Goal: Task Accomplishment & Management: Complete application form

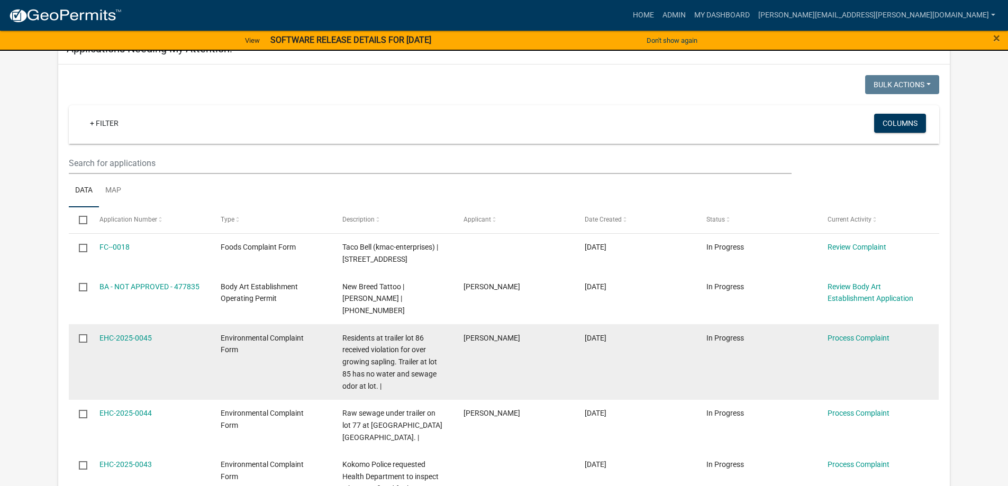
scroll to position [212, 0]
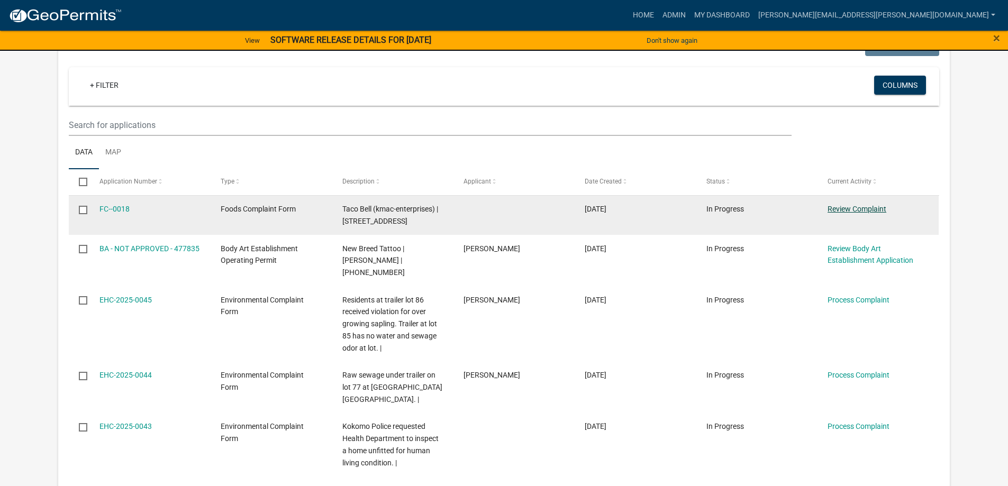
click at [853, 208] on link "Review Complaint" at bounding box center [857, 209] width 59 height 8
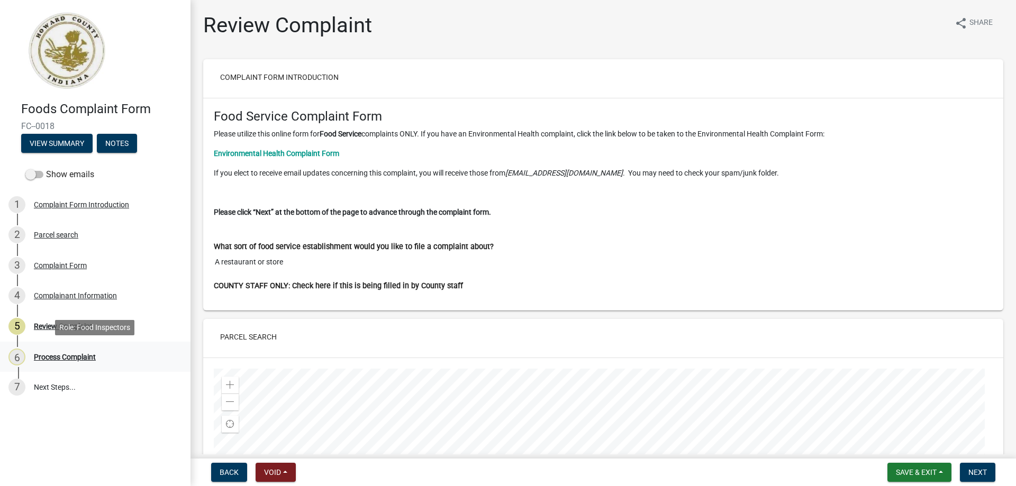
click at [74, 357] on div "Process Complaint" at bounding box center [65, 357] width 62 height 7
click at [981, 474] on span "Next" at bounding box center [978, 472] width 19 height 8
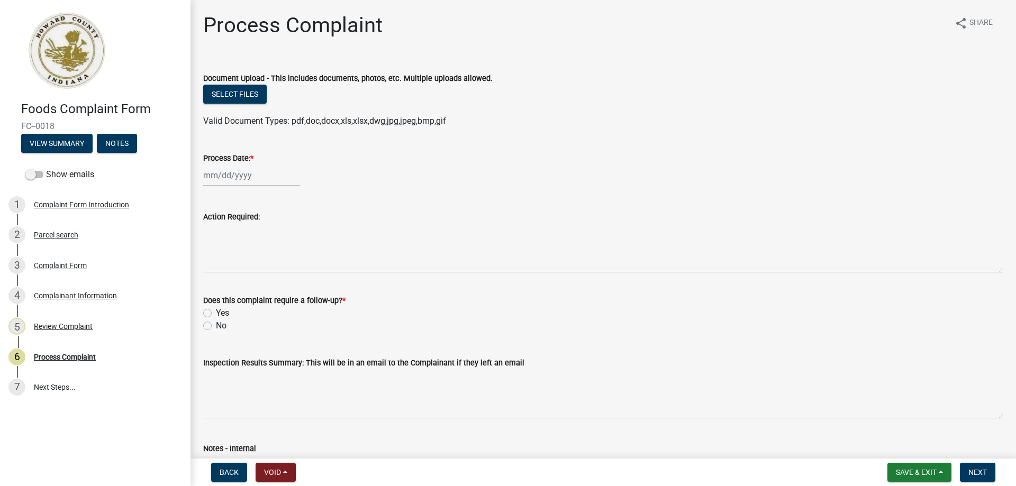
click at [220, 173] on div at bounding box center [251, 176] width 97 height 22
select select "9"
select select "2025"
click at [210, 263] on div "15" at bounding box center [213, 265] width 17 height 17
type input "[DATE]"
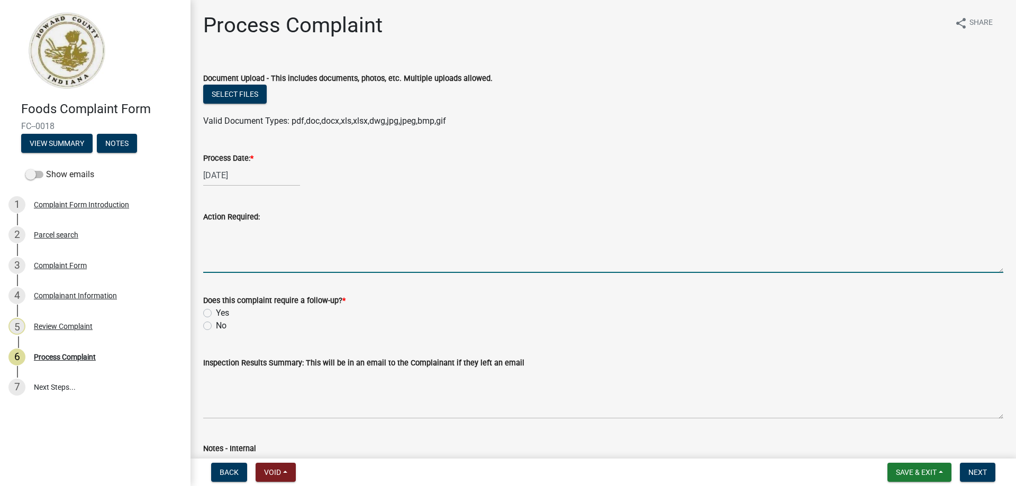
click at [219, 230] on textarea "Action Required:" at bounding box center [603, 248] width 800 height 50
type textarea "Complaint investigation"
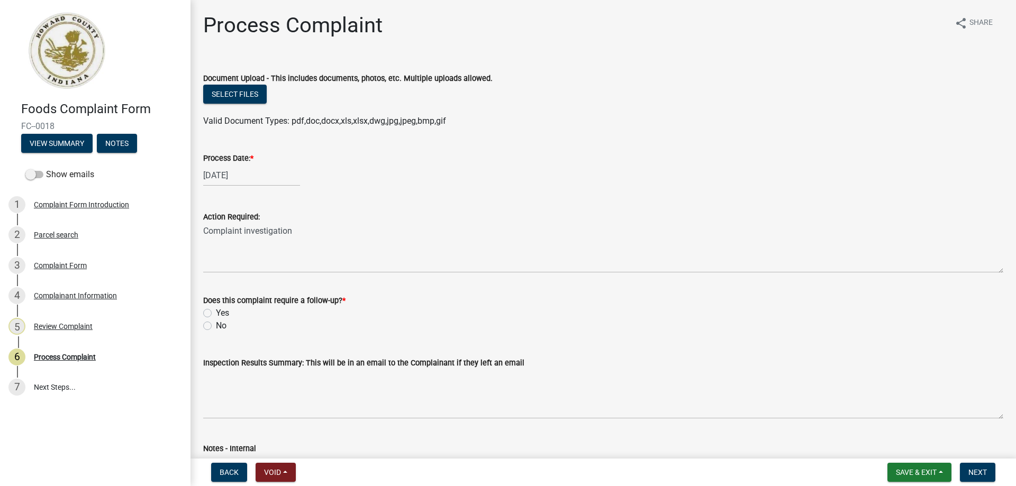
click at [216, 324] on label "No" at bounding box center [221, 326] width 11 height 13
click at [216, 324] on input "No" at bounding box center [219, 323] width 7 height 7
radio input "true"
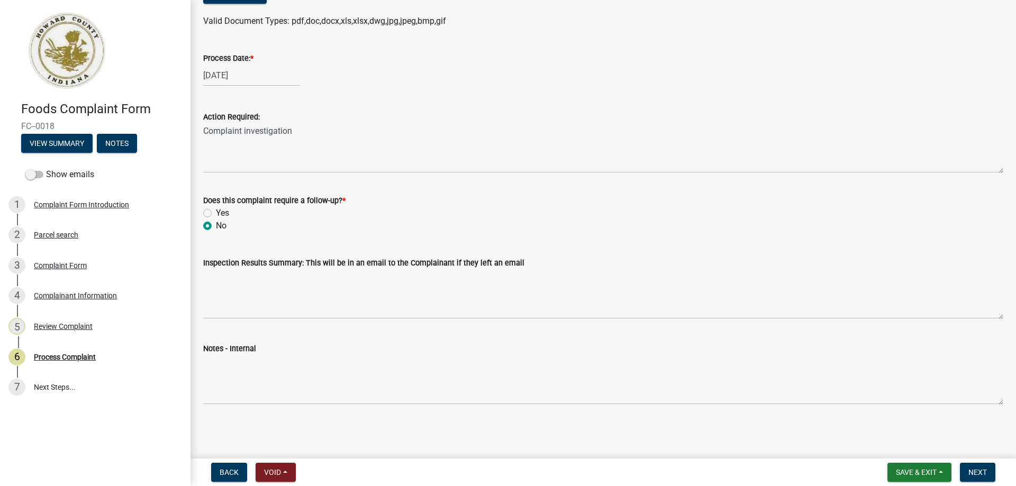
scroll to position [100, 0]
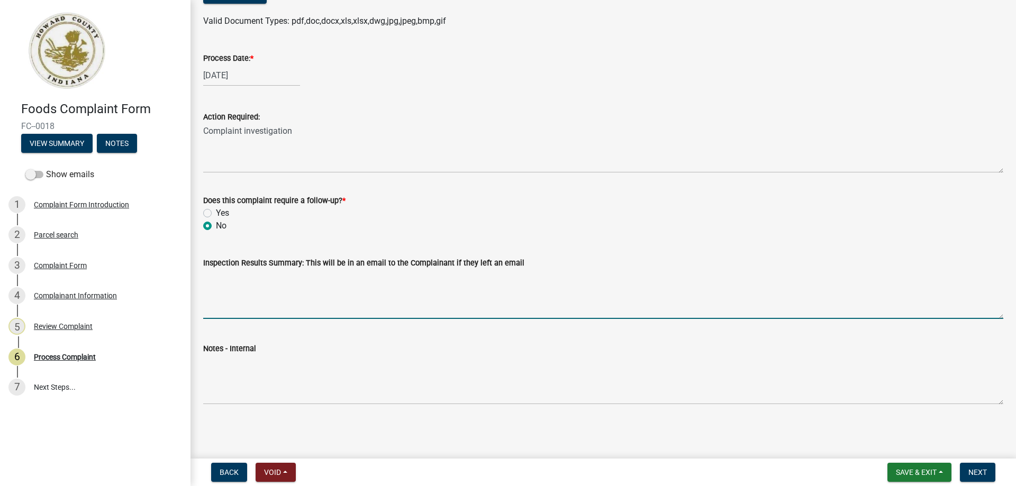
click at [232, 299] on textarea "Inspection Results Summary: This will be in an email to the Complainant if they…" at bounding box center [603, 294] width 800 height 50
type textarea "S"
type textarea "Reviewed employee health policy with management. Reports are available, upon re…"
click at [973, 469] on span "Next" at bounding box center [978, 472] width 19 height 8
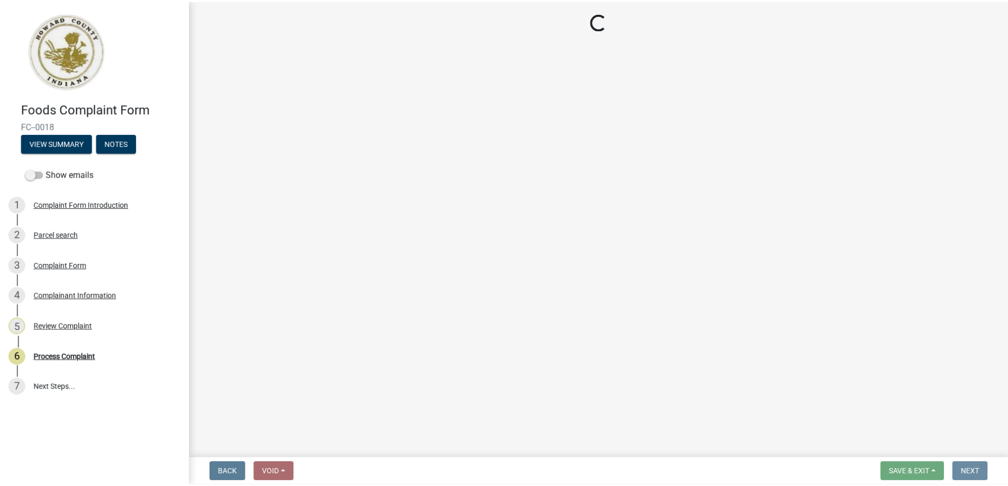
scroll to position [0, 0]
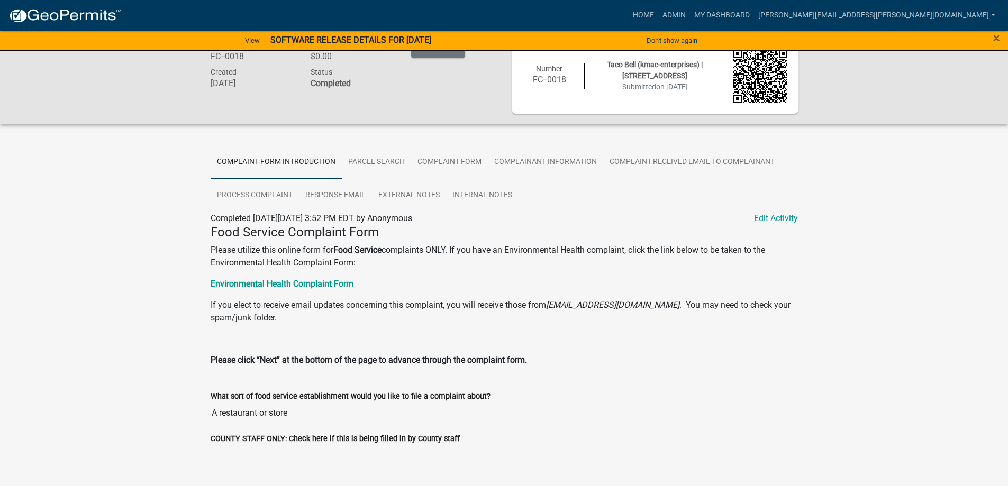
scroll to position [34, 0]
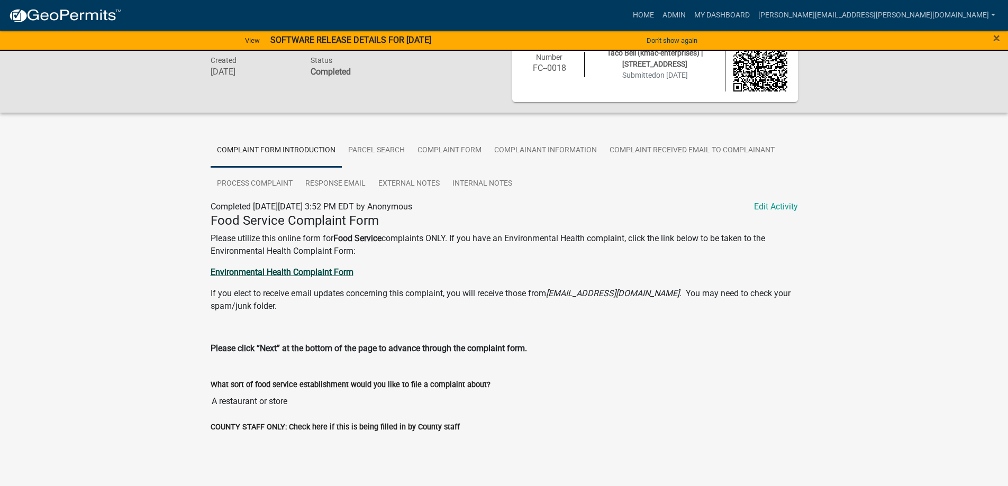
click at [309, 268] on strong "Environmental Health Complaint Form" at bounding box center [282, 272] width 143 height 10
click at [333, 185] on link "Response Email" at bounding box center [335, 184] width 73 height 34
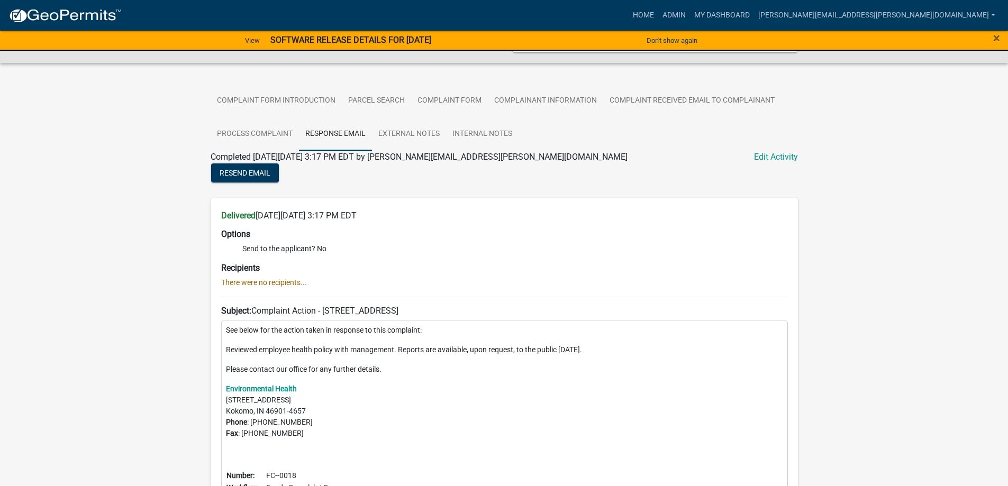
scroll to position [52, 0]
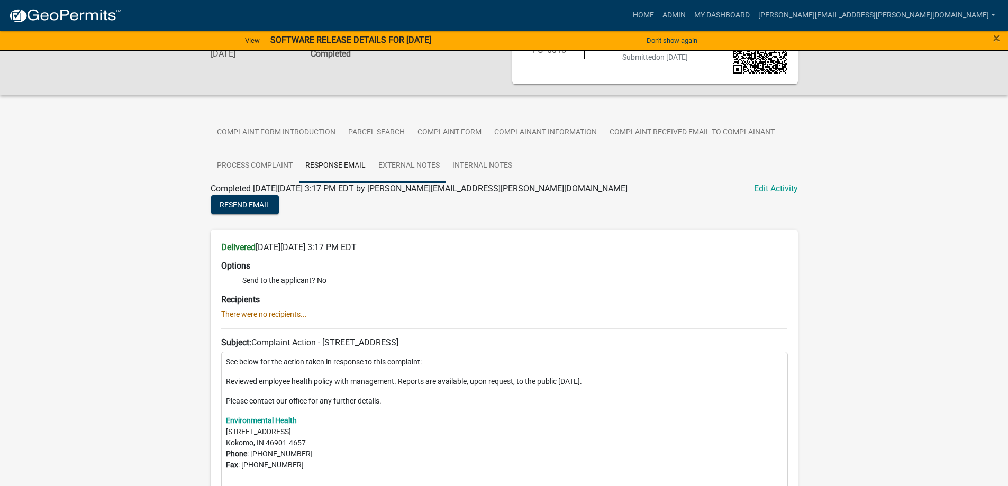
click at [401, 166] on link "External Notes" at bounding box center [409, 166] width 74 height 34
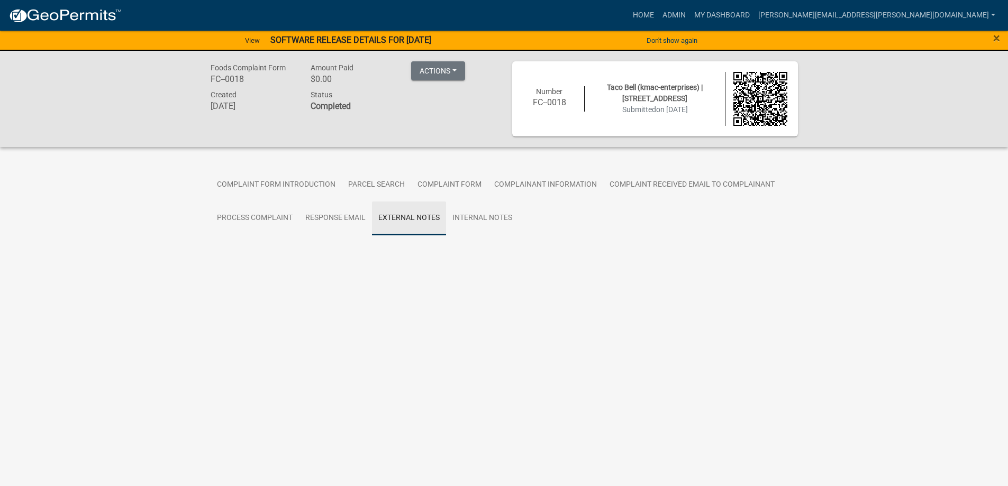
scroll to position [0, 0]
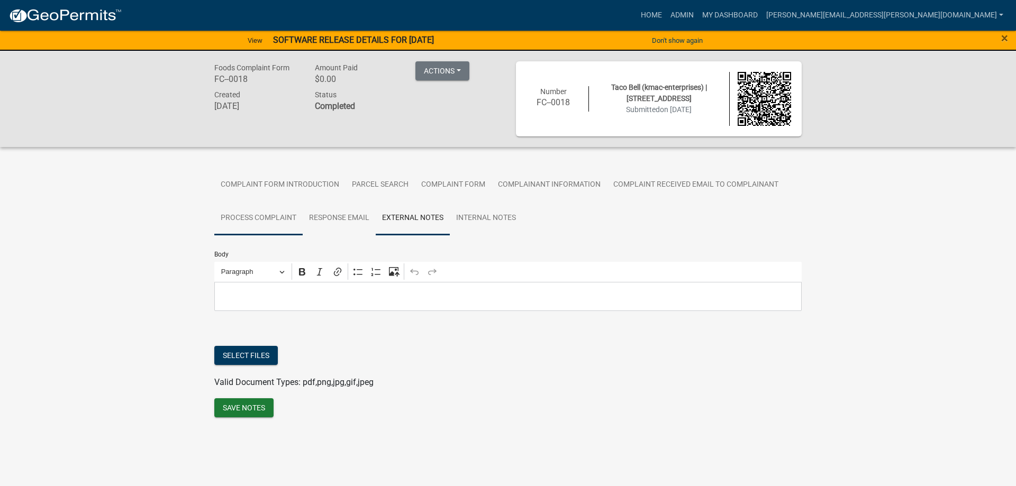
click at [283, 218] on link "Process Complaint" at bounding box center [258, 219] width 88 height 34
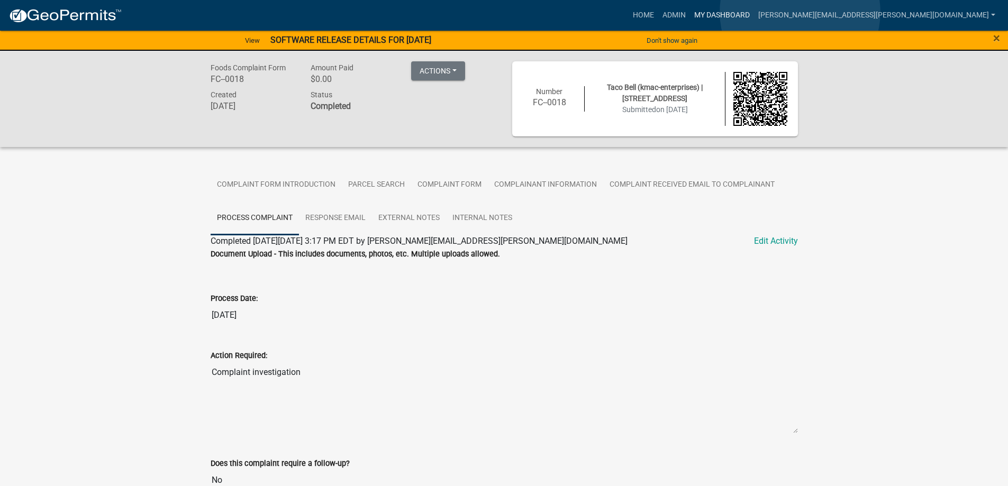
click at [754, 12] on link "My Dashboard" at bounding box center [722, 15] width 64 height 20
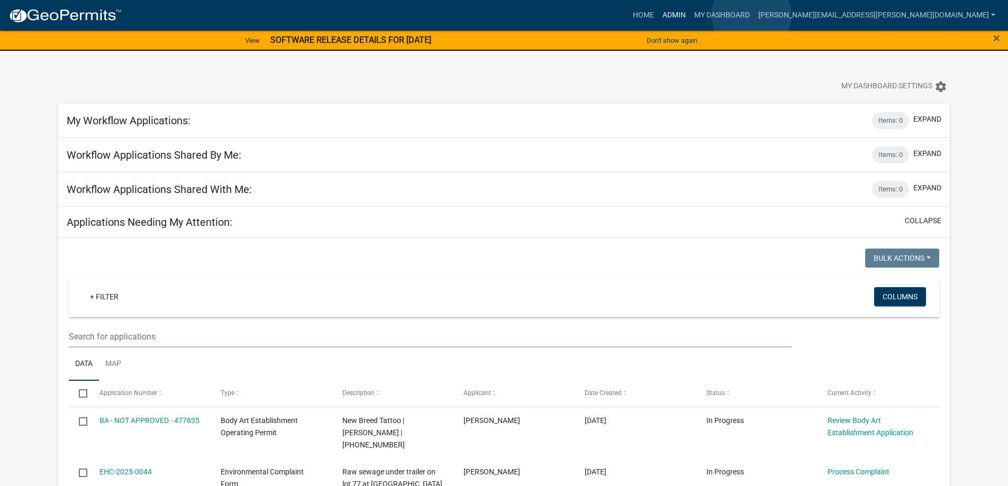
click at [690, 15] on link "Admin" at bounding box center [674, 15] width 32 height 20
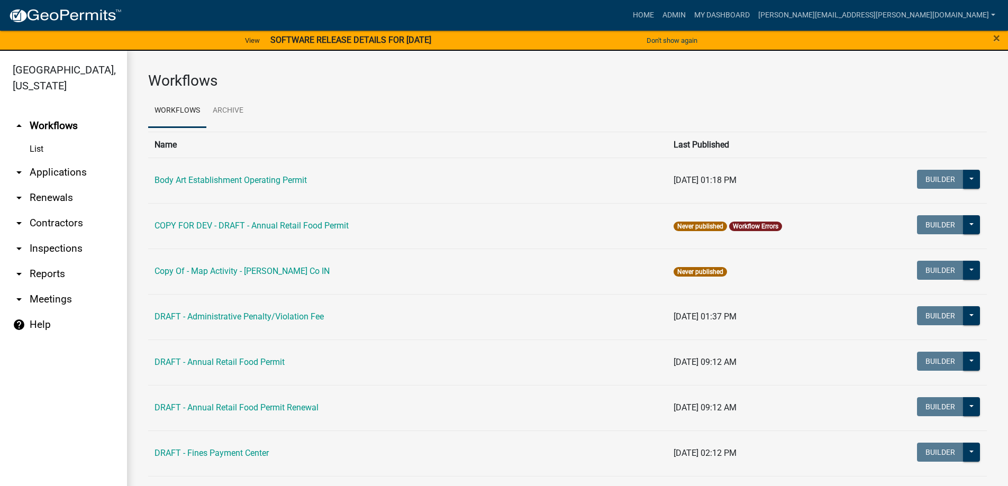
click at [47, 251] on link "arrow_drop_down Inspections" at bounding box center [63, 248] width 127 height 25
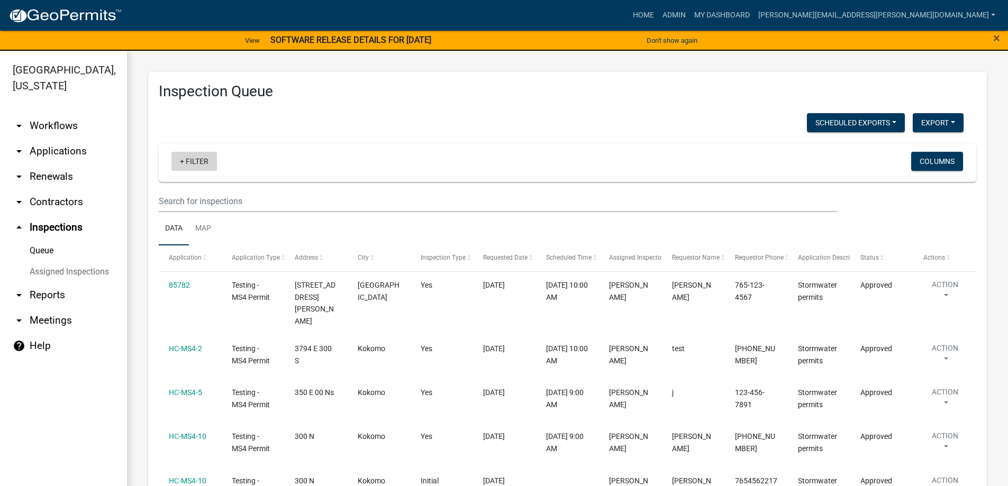
click at [193, 164] on link "+ Filter" at bounding box center [194, 161] width 46 height 19
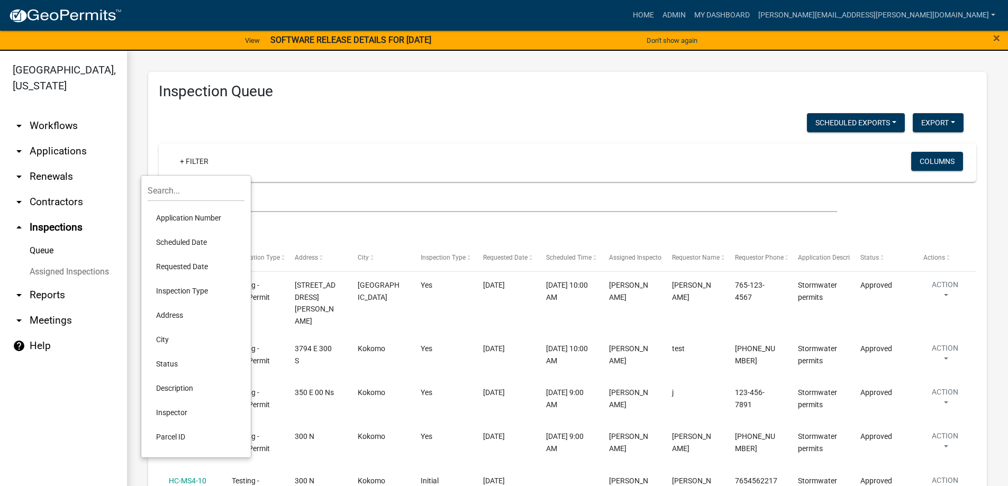
click at [47, 151] on link "arrow_drop_down Applications" at bounding box center [63, 151] width 127 height 25
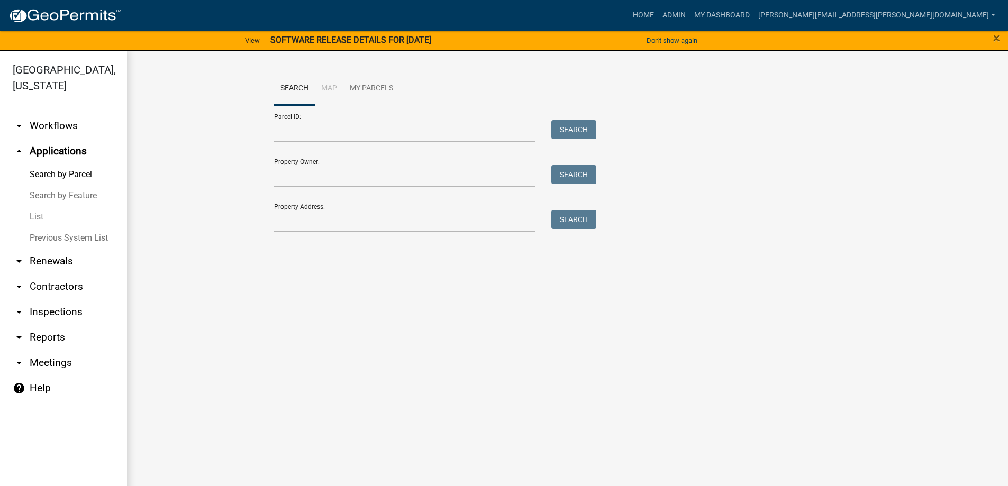
click at [35, 219] on link "List" at bounding box center [63, 216] width 127 height 21
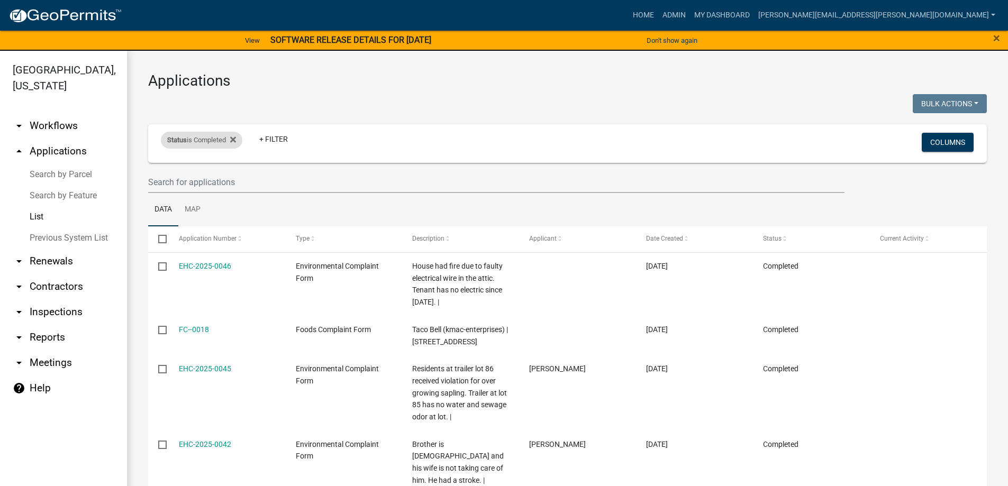
click at [203, 141] on div "Status is Completed" at bounding box center [202, 140] width 82 height 17
select select "2"
click at [236, 139] on icon at bounding box center [233, 140] width 6 height 6
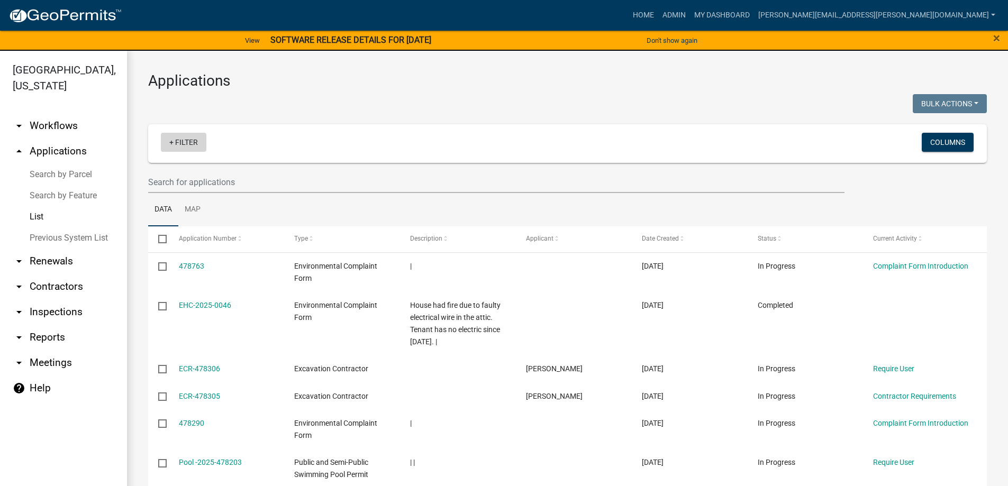
click at [176, 141] on link "+ Filter" at bounding box center [184, 142] width 46 height 19
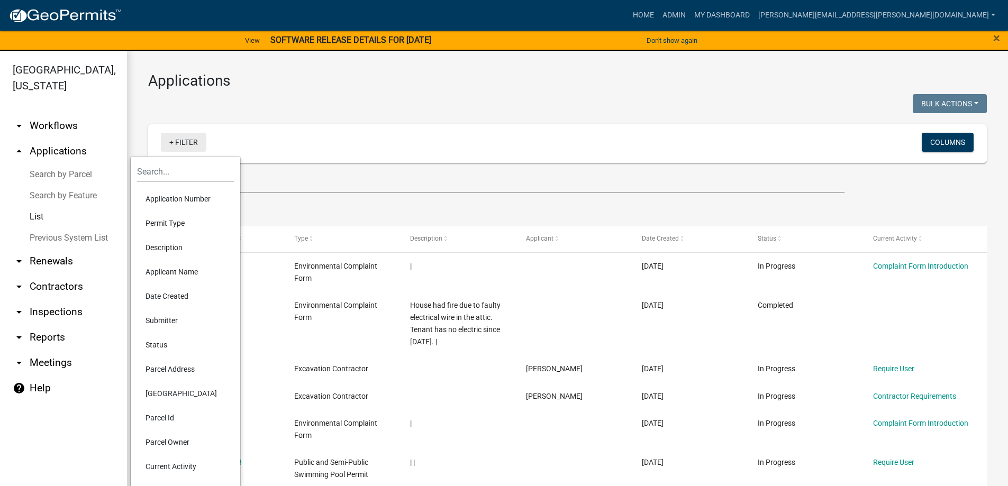
click at [194, 147] on link "+ Filter" at bounding box center [184, 142] width 46 height 19
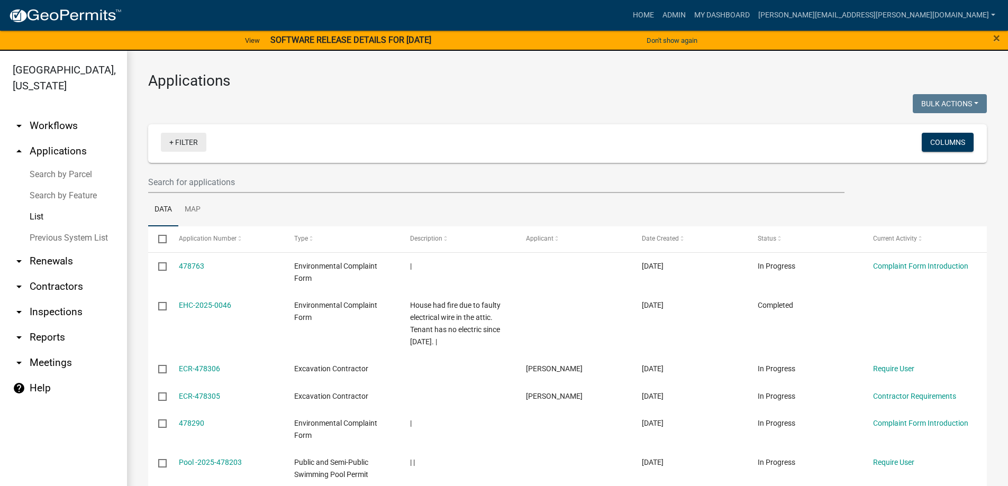
click at [194, 147] on link "+ Filter" at bounding box center [184, 142] width 46 height 19
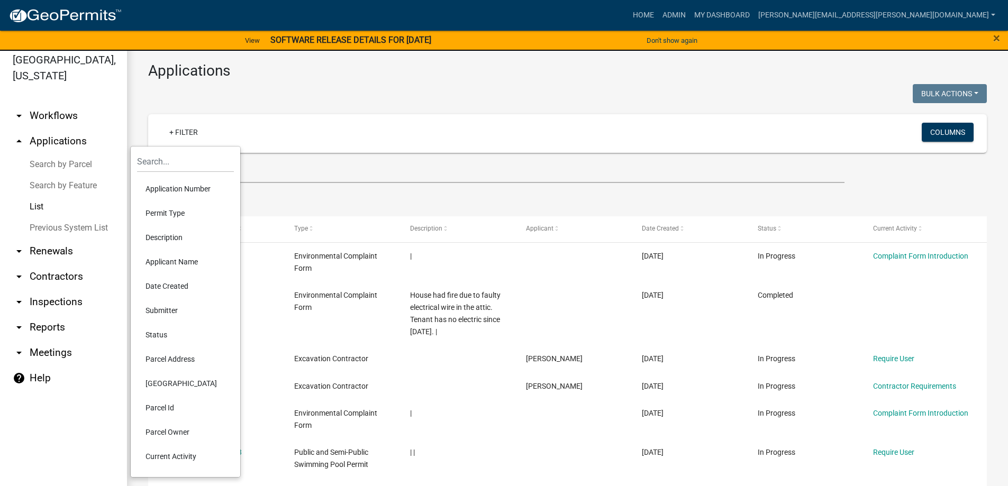
scroll to position [13, 0]
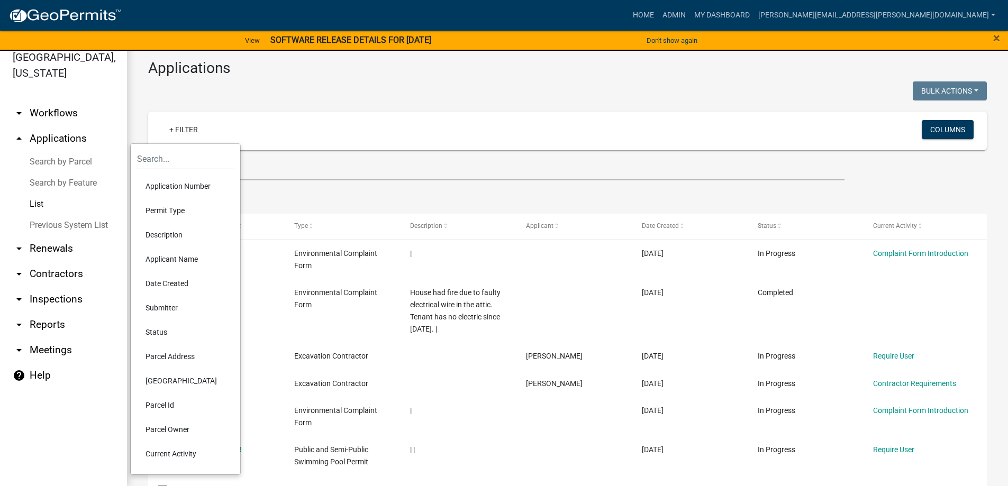
click at [164, 333] on li "Status" at bounding box center [185, 332] width 97 height 24
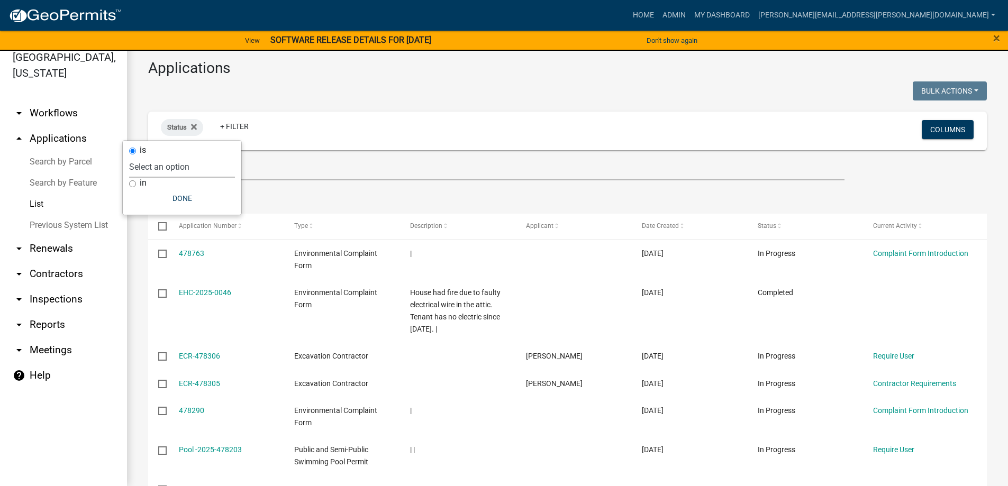
click at [158, 168] on select "Select an option Not Started In Progress Completed Expired Locked Withdrawn Voi…" at bounding box center [182, 167] width 106 height 22
select select "2"
click at [150, 156] on select "Select an option Not Started In Progress Completed Expired Locked Withdrawn Voi…" at bounding box center [182, 167] width 106 height 22
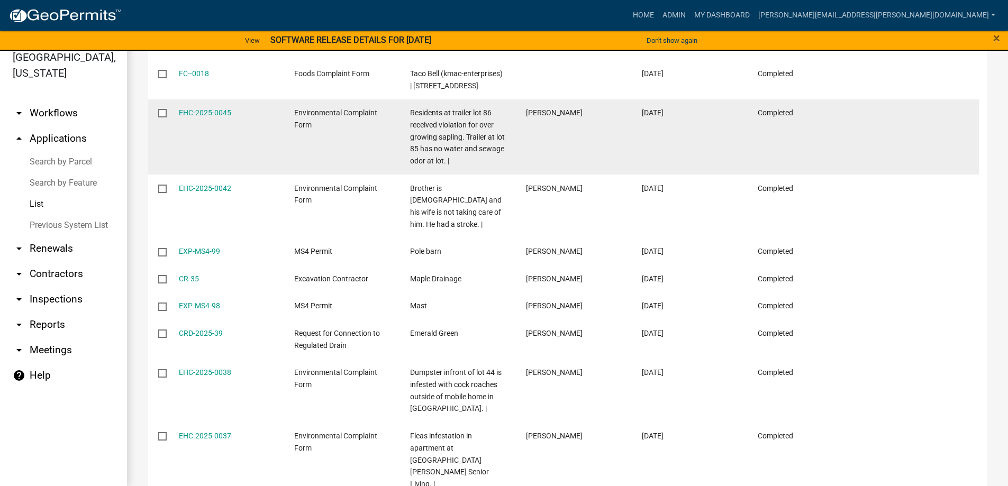
scroll to position [265, 0]
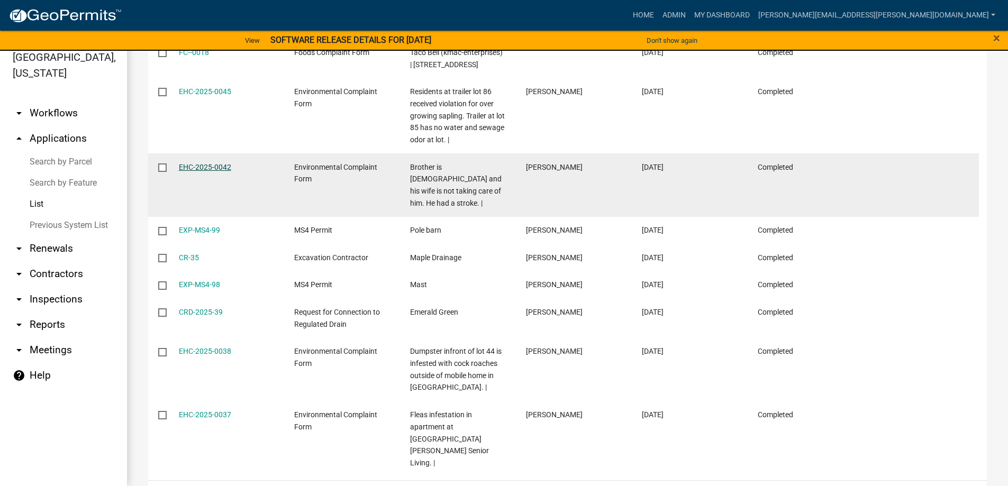
click at [217, 165] on link "EHC-2025-0042" at bounding box center [205, 167] width 52 height 8
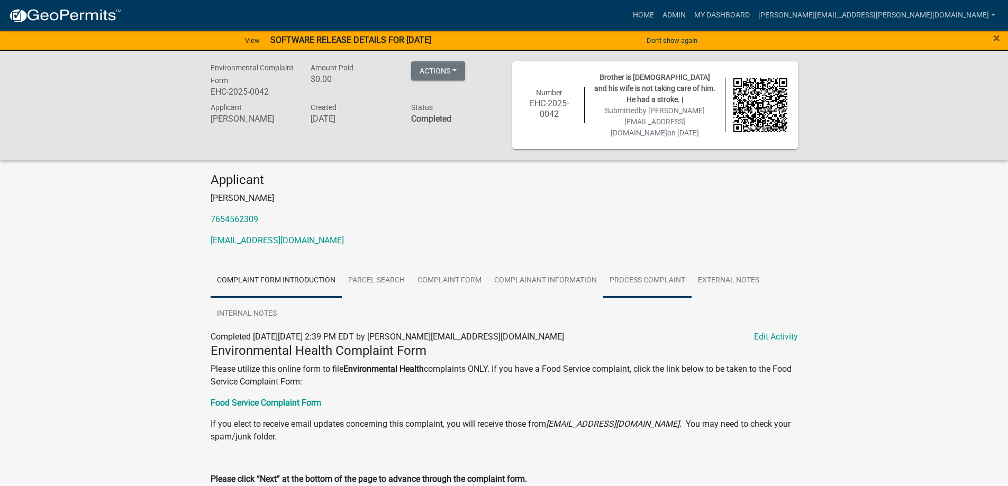
click at [648, 276] on link "Process Complaint" at bounding box center [647, 281] width 88 height 34
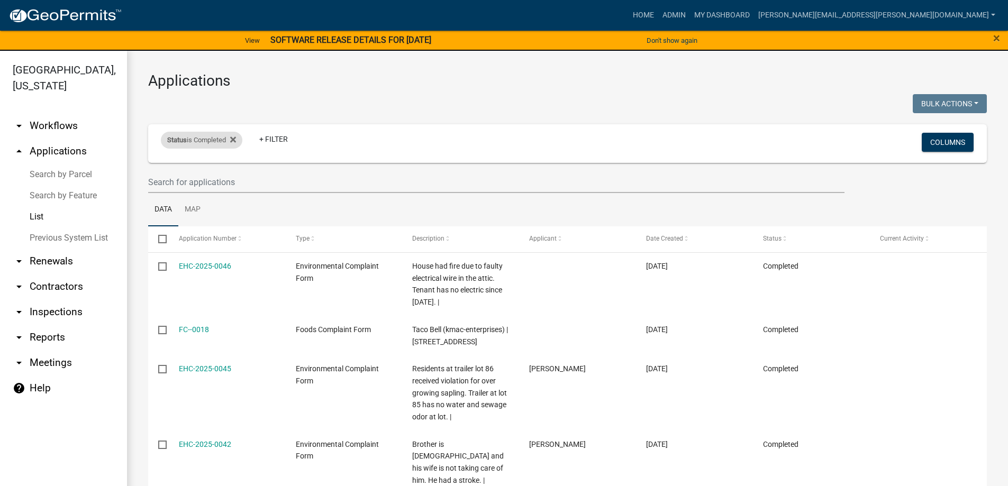
click at [173, 139] on span "Status" at bounding box center [177, 140] width 20 height 8
click at [169, 177] on select "Select an option Not Started In Progress Completed Expired Locked Withdrawn Voi…" at bounding box center [203, 180] width 106 height 22
select select "1"
click at [151, 169] on select "Select an option Not Started In Progress Completed Expired Locked Withdrawn Voi…" at bounding box center [203, 180] width 106 height 22
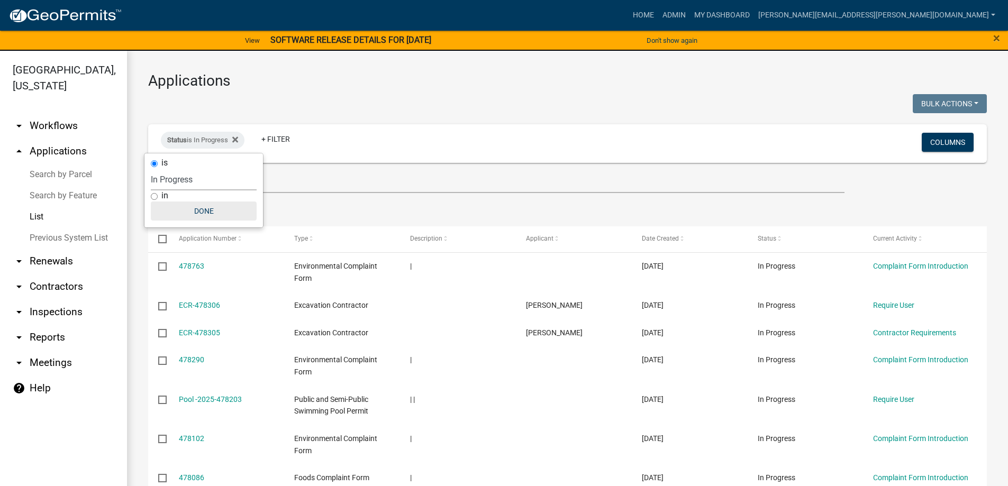
click at [212, 211] on button "Done" at bounding box center [204, 211] width 106 height 19
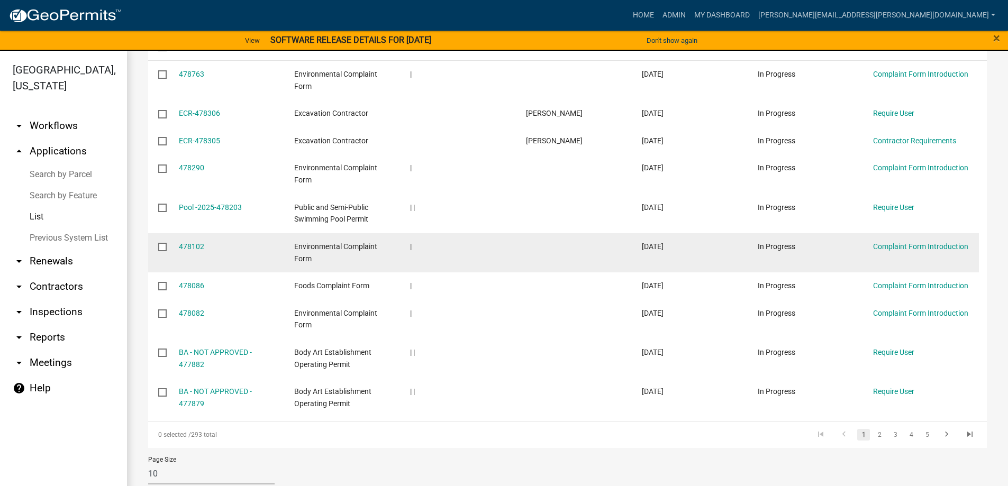
scroll to position [207, 0]
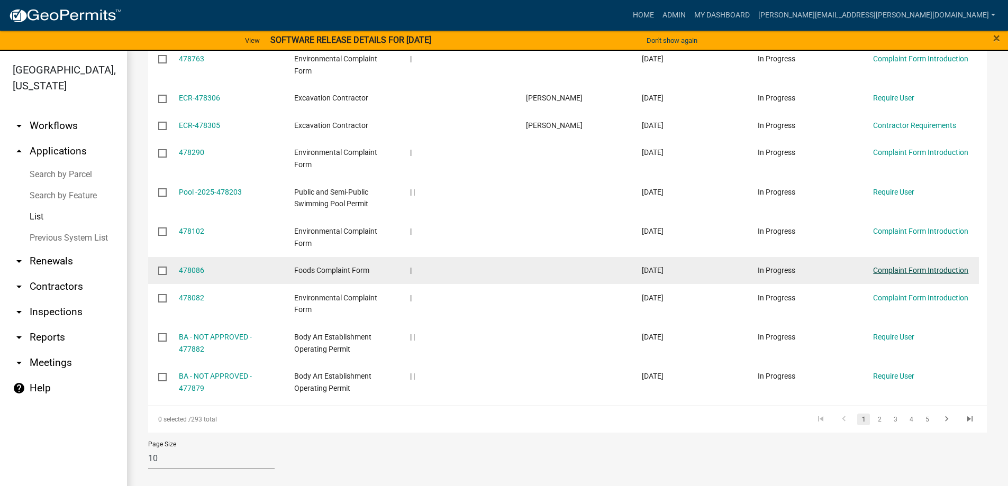
click at [883, 269] on link "Complaint Form Introduction" at bounding box center [920, 270] width 95 height 8
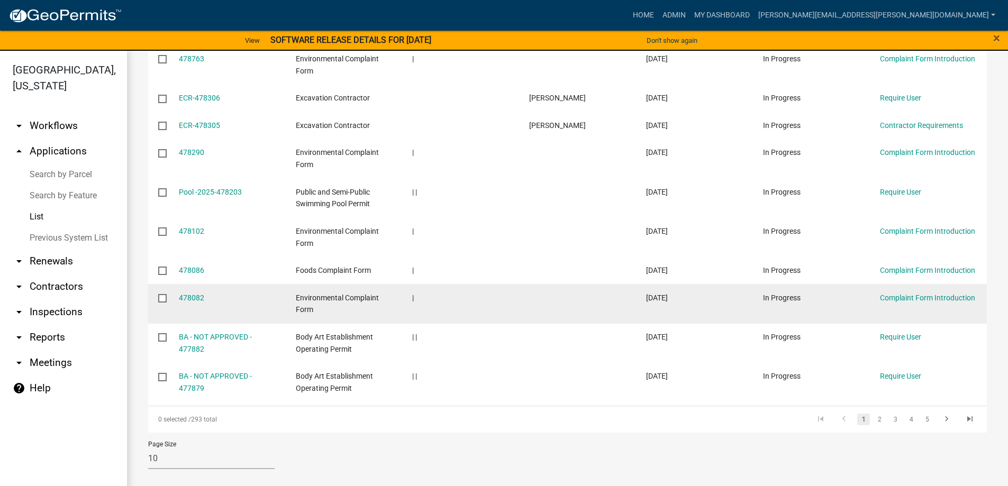
scroll to position [155, 0]
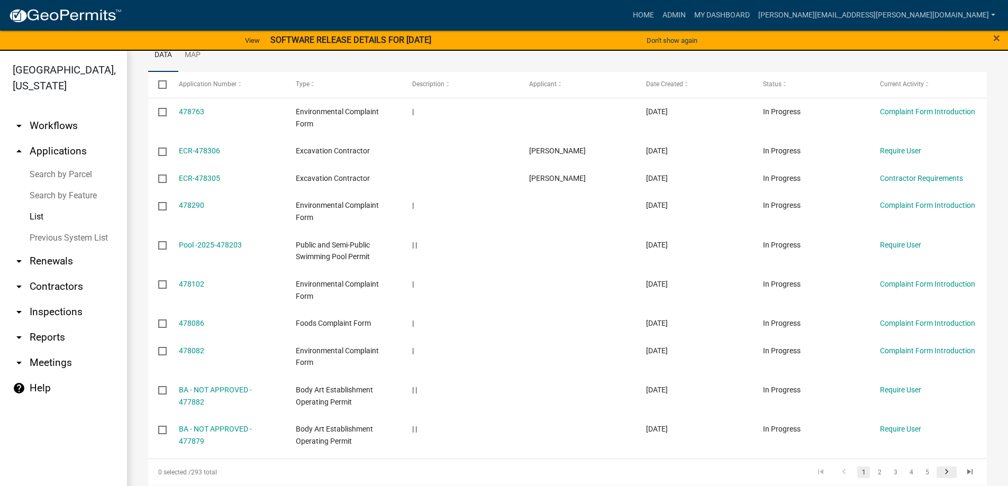
click at [942, 471] on icon "go to next page" at bounding box center [947, 473] width 14 height 13
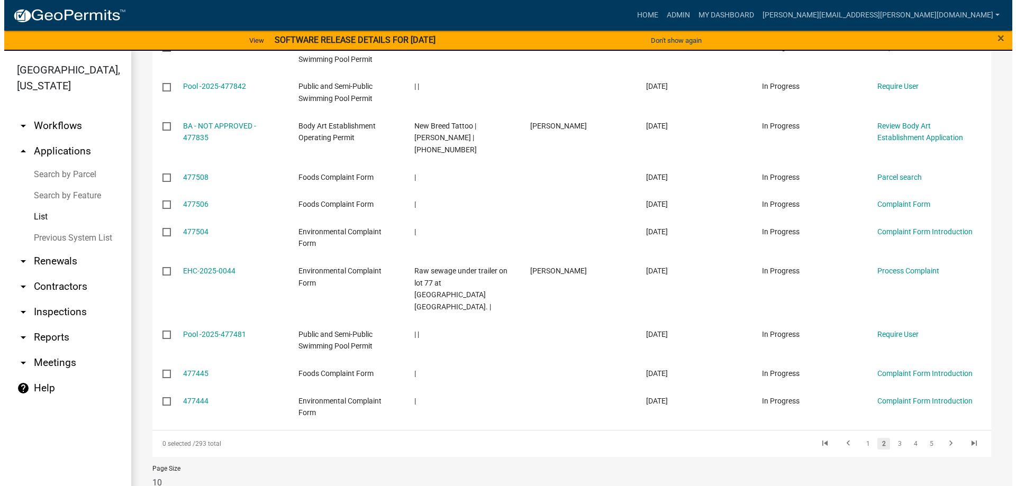
scroll to position [220, 0]
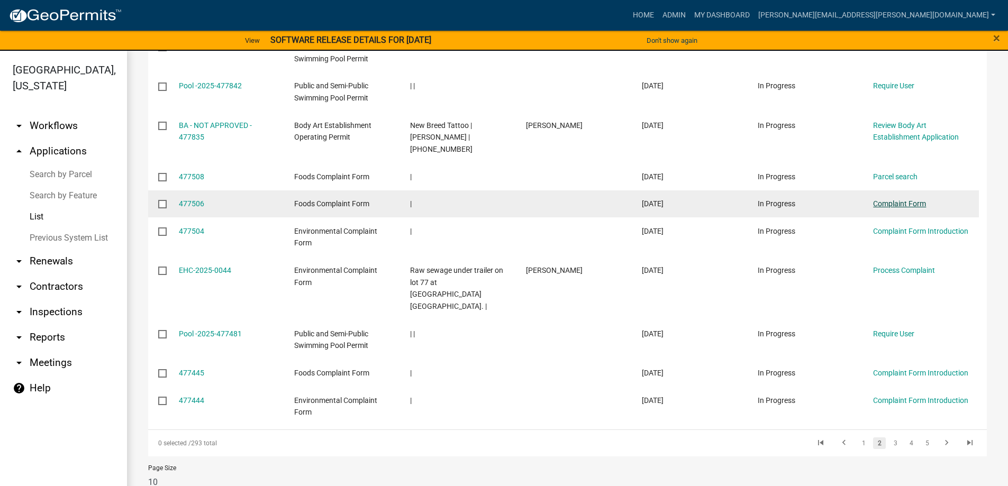
click at [901, 200] on link "Complaint Form" at bounding box center [899, 204] width 53 height 8
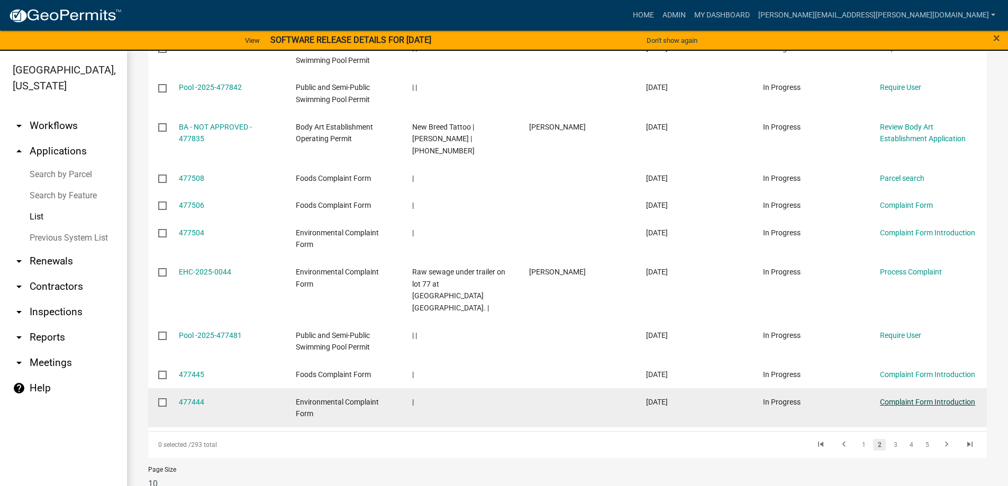
scroll to position [220, 0]
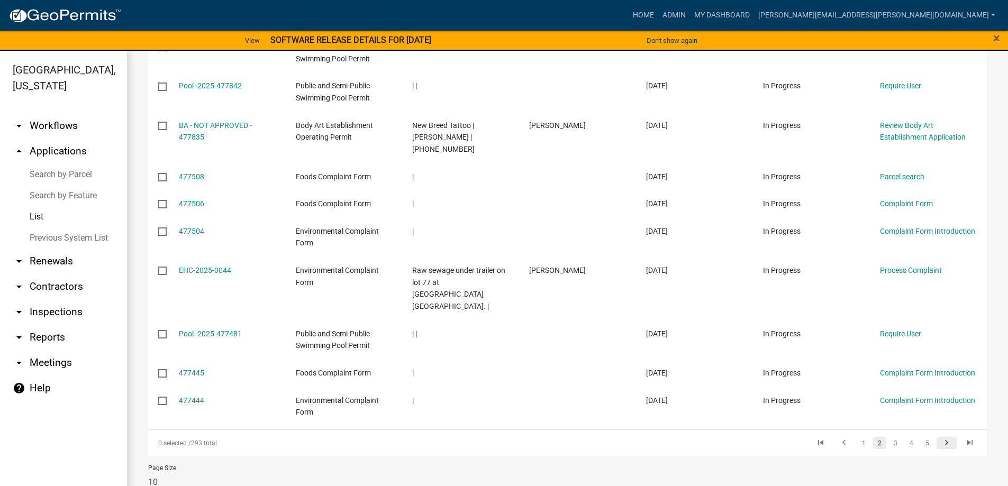
click at [940, 438] on icon "go to next page" at bounding box center [947, 444] width 14 height 13
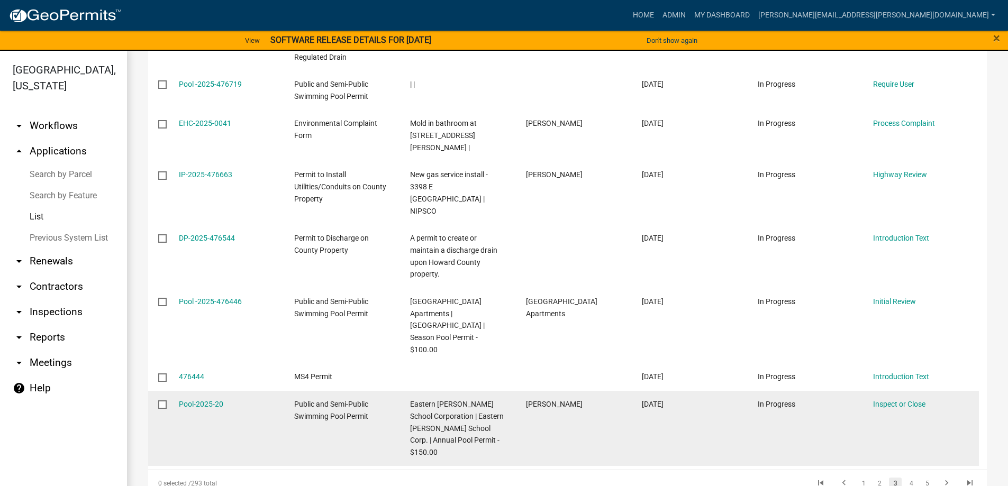
scroll to position [364, 0]
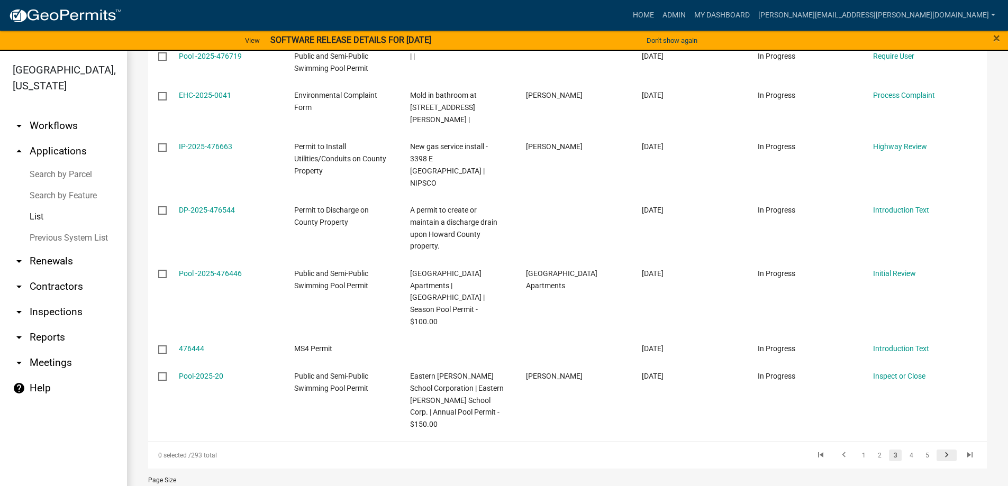
click at [940, 450] on icon "go to next page" at bounding box center [947, 456] width 14 height 13
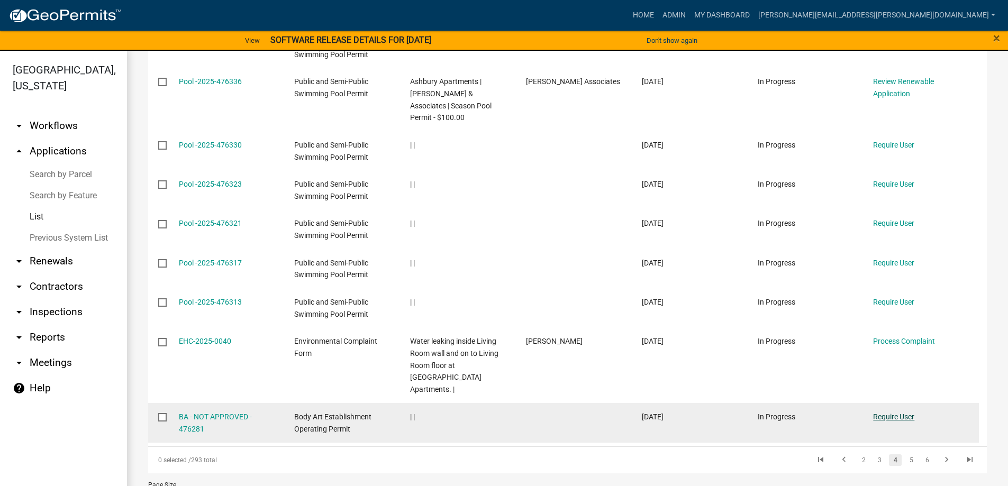
scroll to position [316, 0]
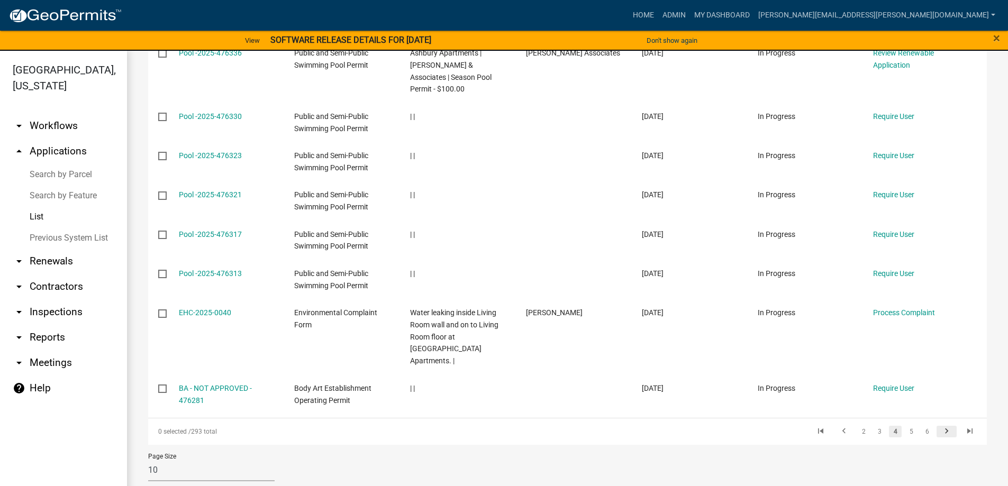
click at [940, 427] on icon "go to next page" at bounding box center [947, 433] width 14 height 13
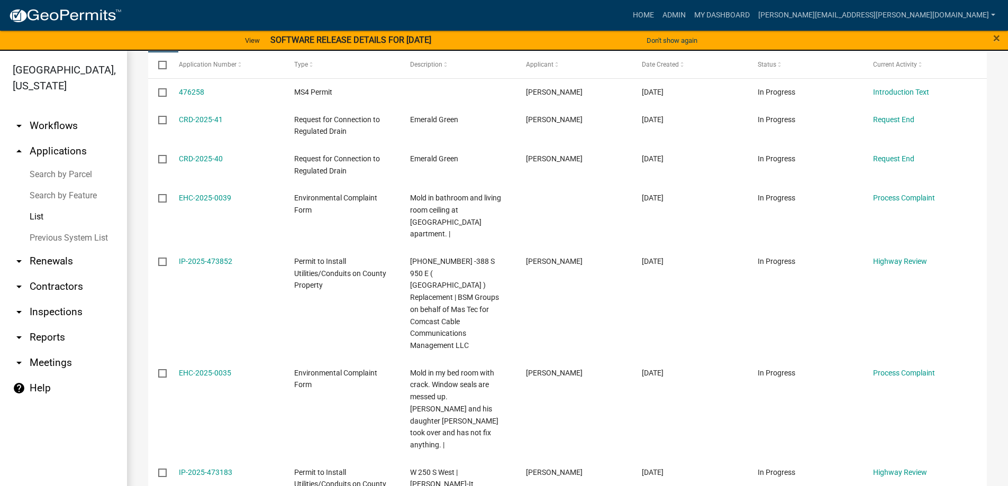
scroll to position [280, 0]
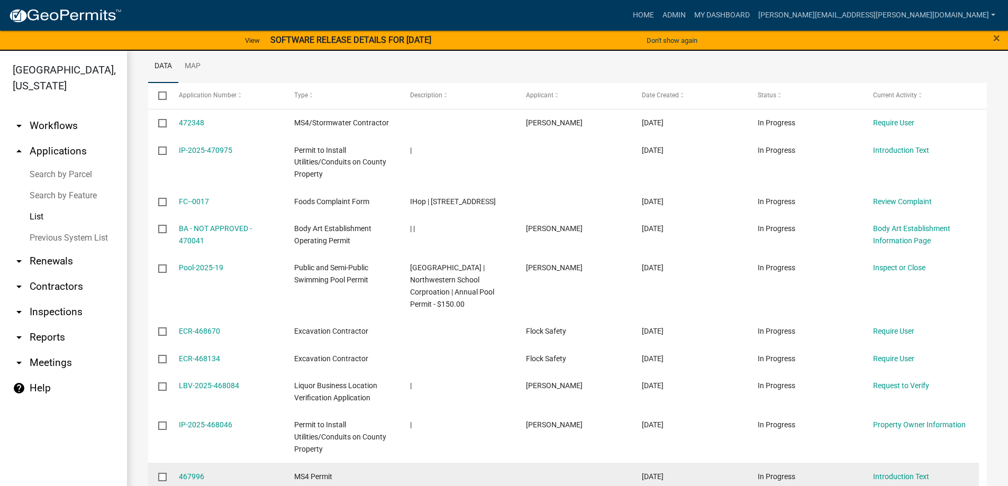
scroll to position [232, 0]
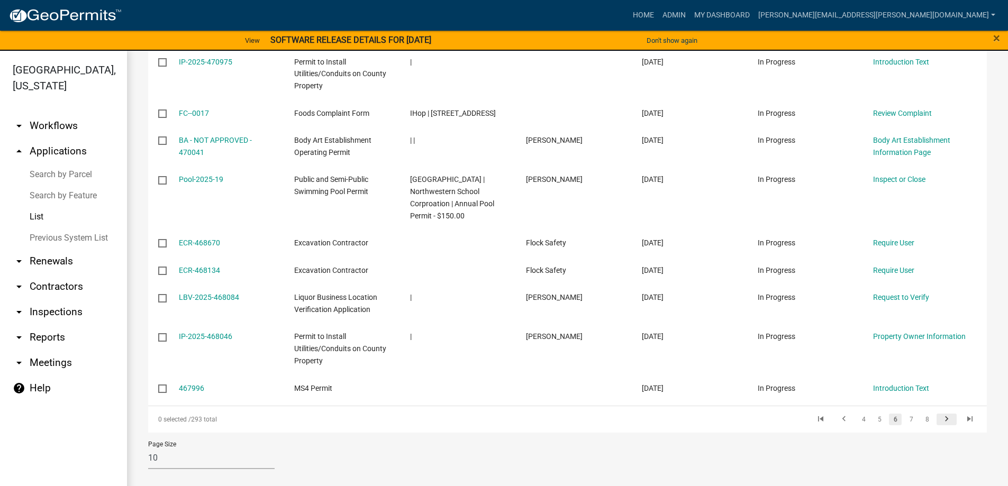
click at [940, 420] on icon "go to next page" at bounding box center [947, 420] width 14 height 13
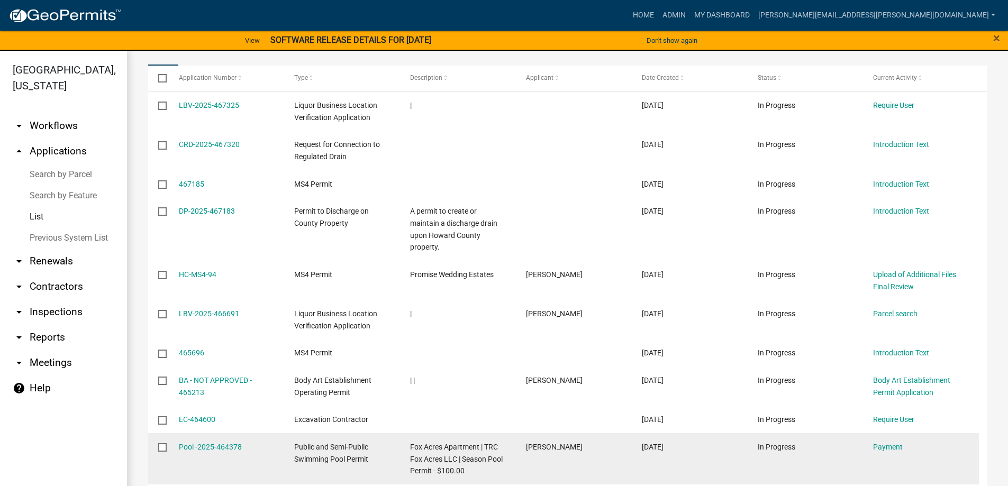
scroll to position [243, 0]
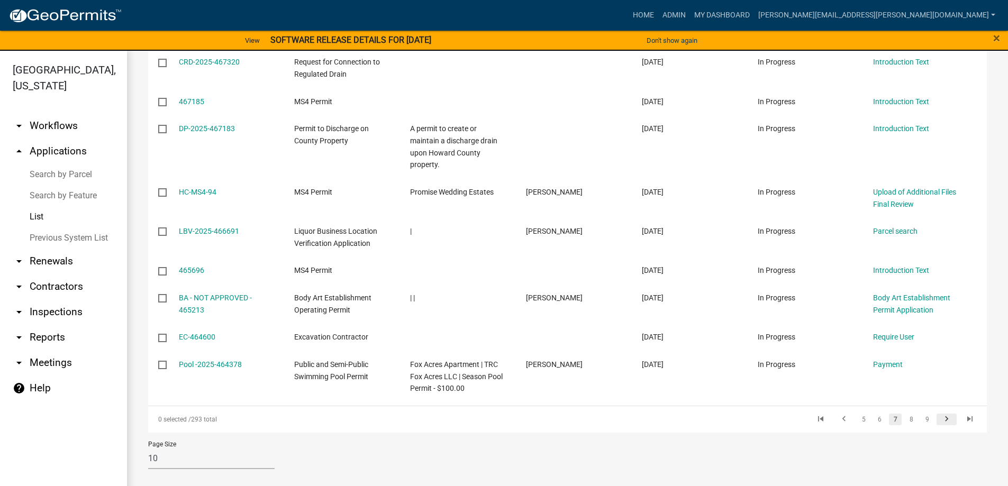
click at [940, 418] on icon "go to next page" at bounding box center [947, 420] width 14 height 13
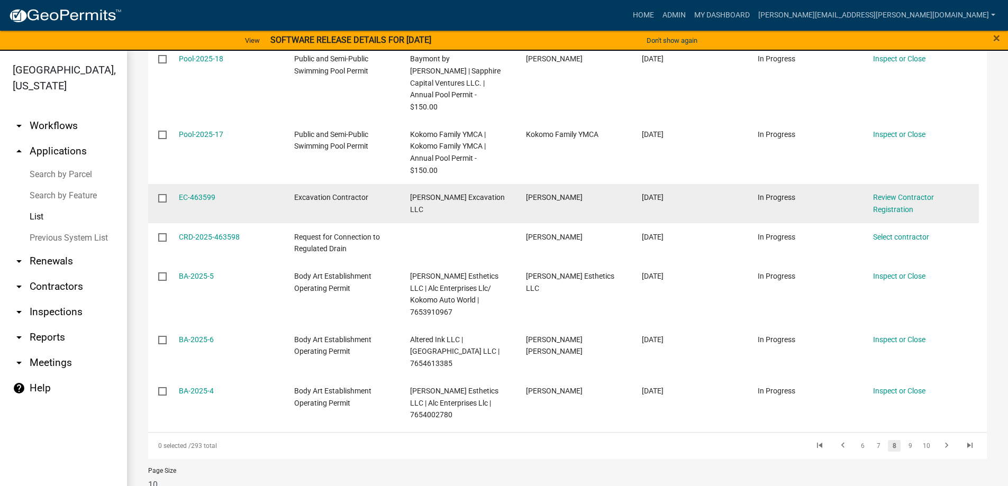
scroll to position [364, 0]
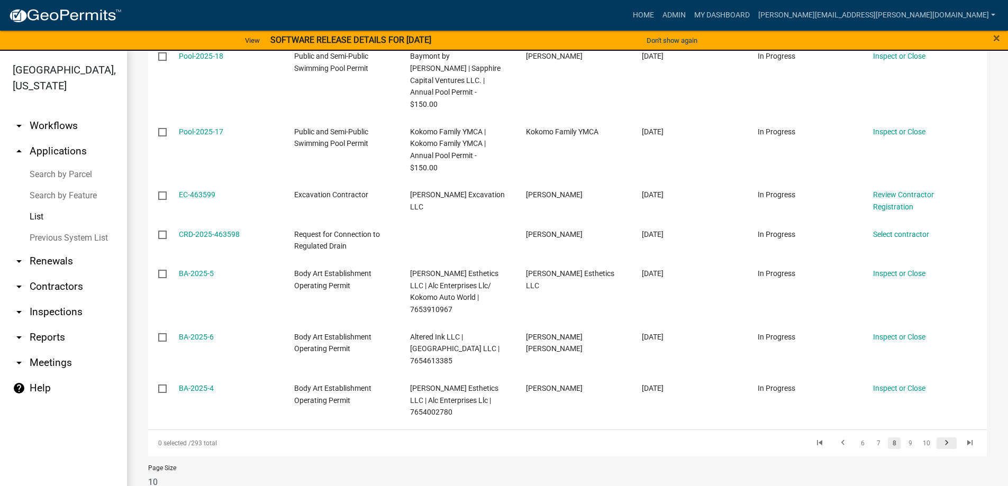
click at [940, 438] on icon "go to next page" at bounding box center [947, 444] width 14 height 13
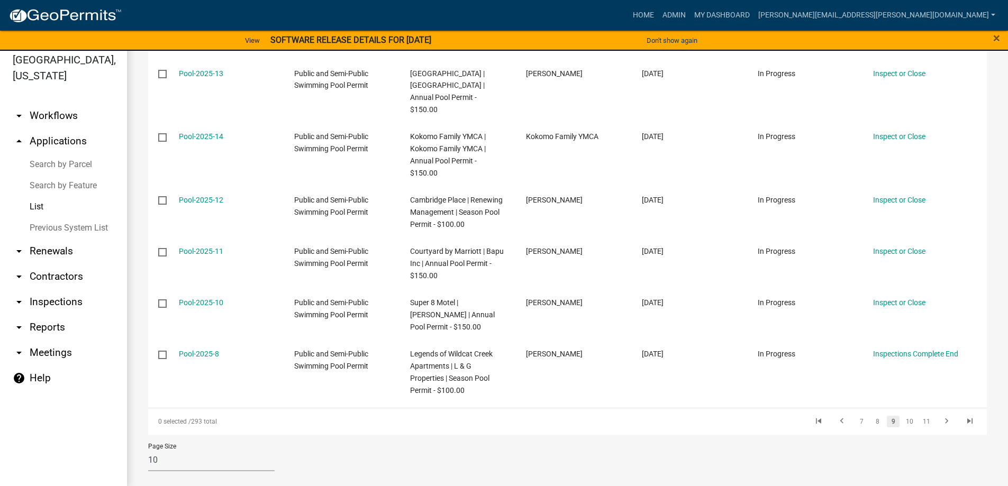
scroll to position [13, 0]
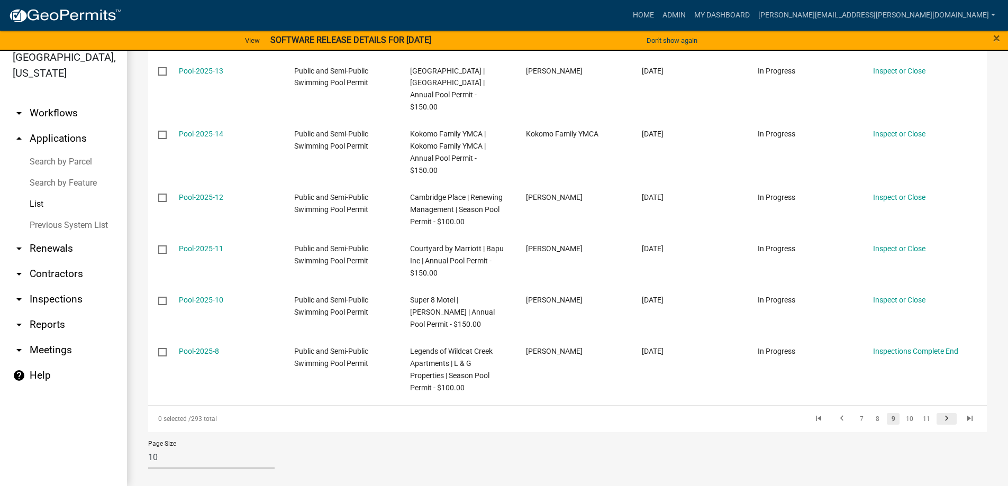
click at [942, 414] on icon "go to next page" at bounding box center [947, 420] width 14 height 13
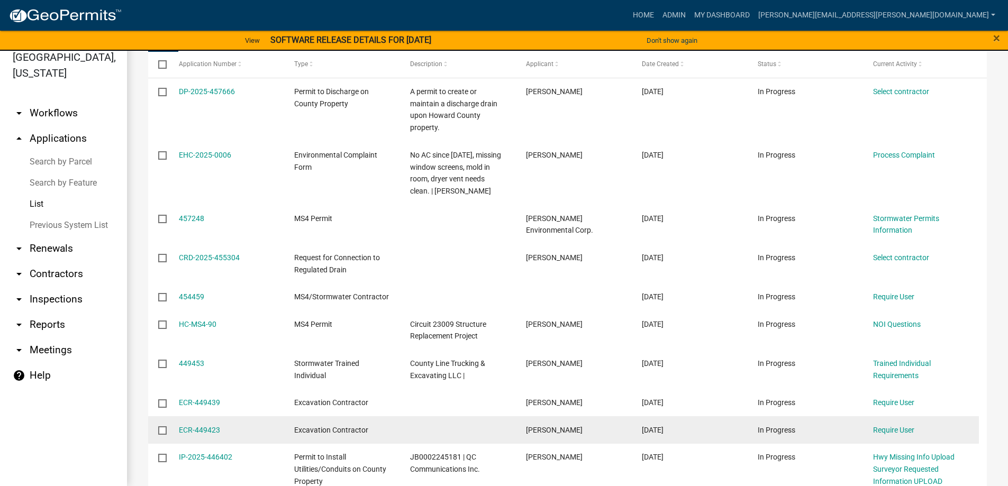
scroll to position [268, 0]
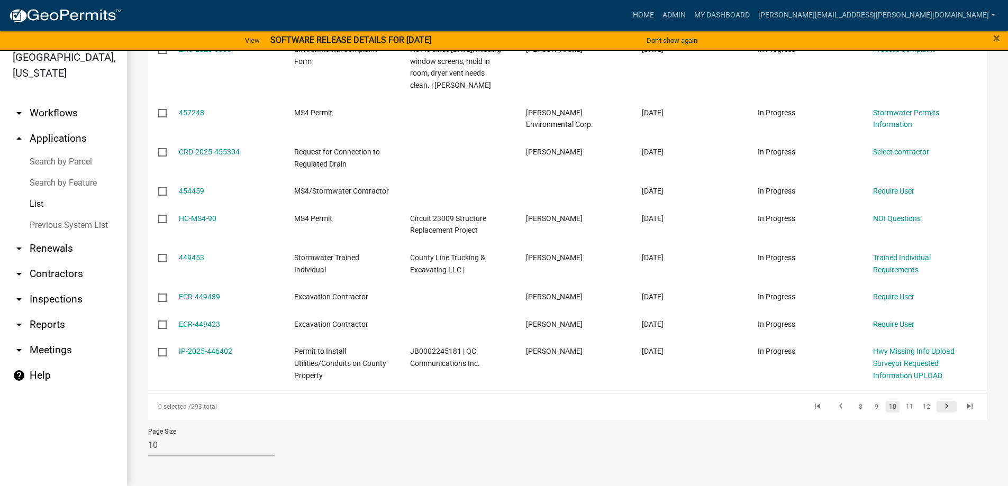
click at [940, 409] on icon "go to next page" at bounding box center [947, 408] width 14 height 13
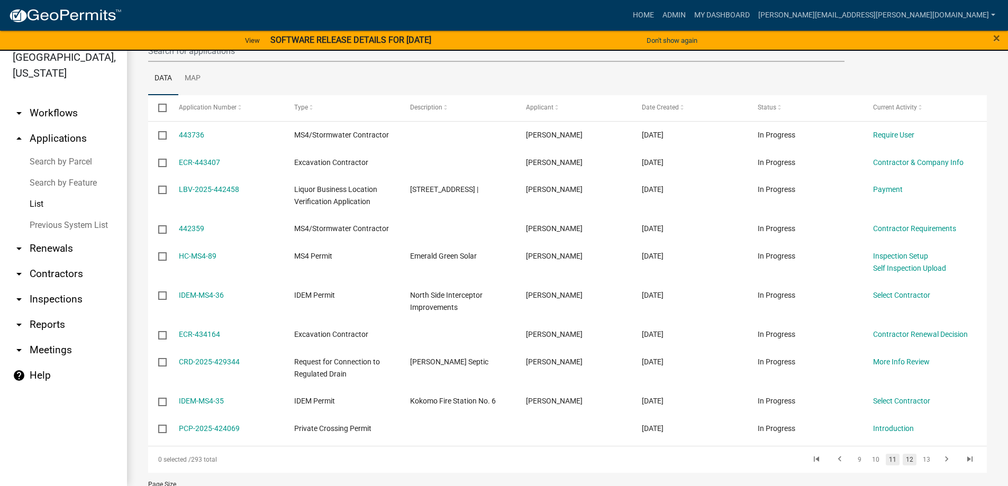
scroll to position [171, 0]
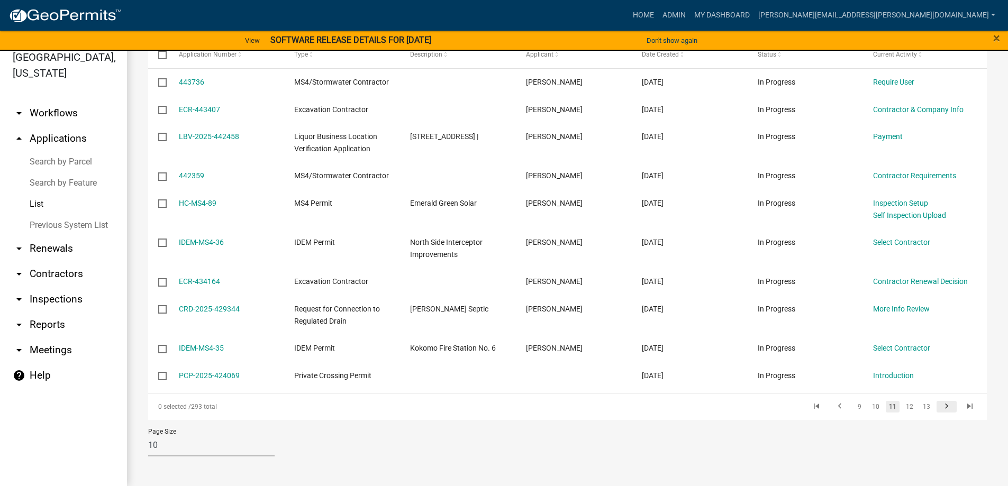
click at [940, 408] on icon "go to next page" at bounding box center [947, 408] width 14 height 13
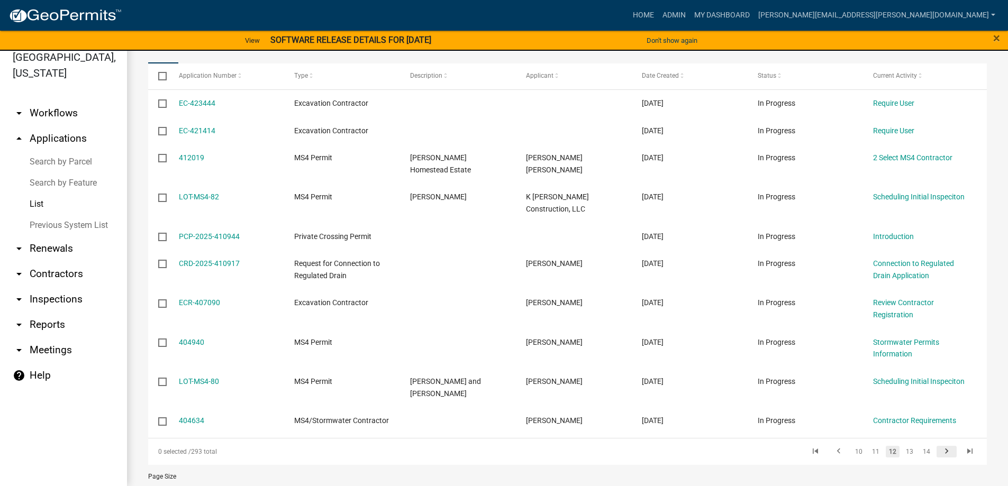
scroll to position [159, 0]
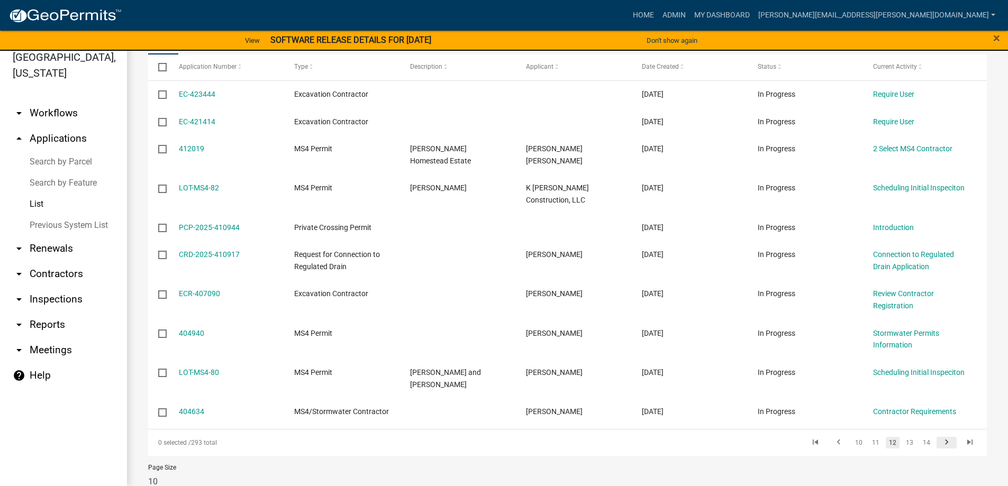
click at [940, 438] on icon "go to next page" at bounding box center [947, 444] width 14 height 13
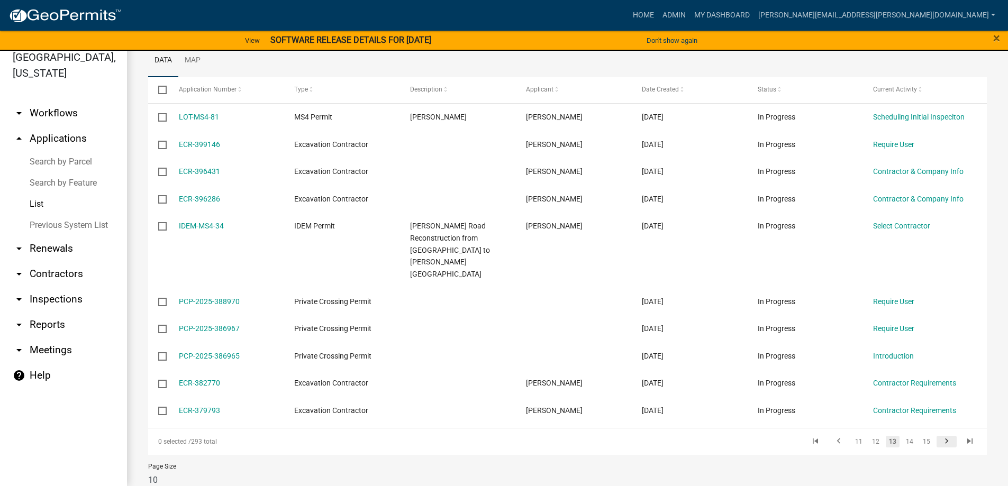
scroll to position [147, 0]
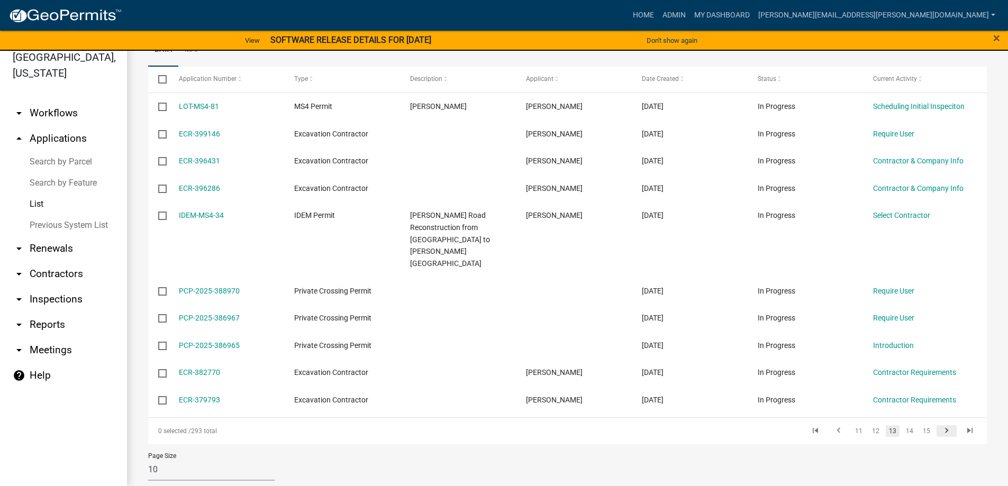
click at [940, 426] on icon "go to next page" at bounding box center [947, 432] width 14 height 13
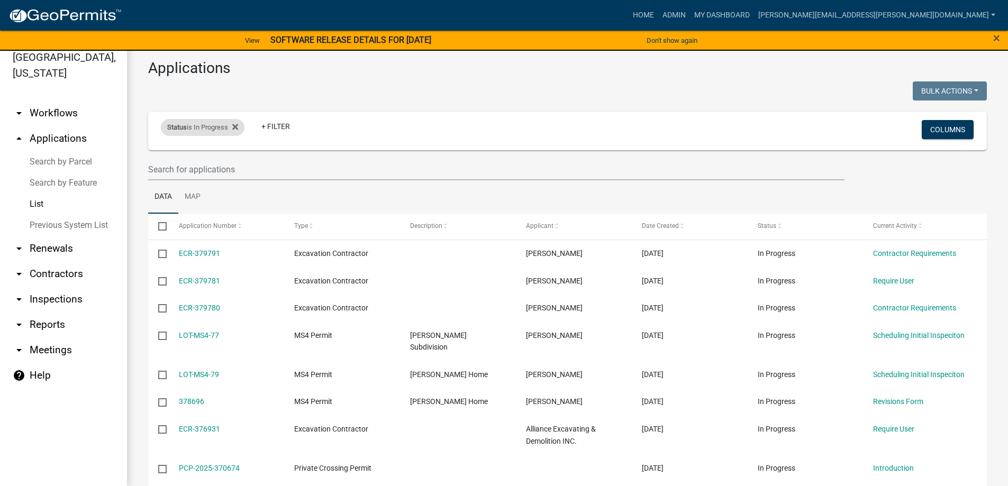
click at [218, 123] on div "Status is In Progress" at bounding box center [203, 127] width 84 height 17
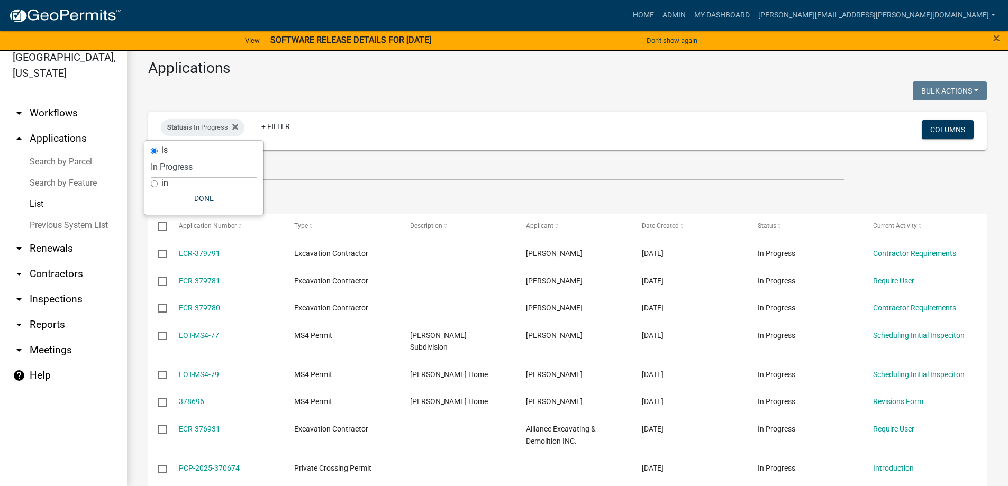
click at [188, 164] on select "Select an option Not Started In Progress Completed Expired Locked Withdrawn Voi…" at bounding box center [204, 167] width 106 height 22
click at [151, 156] on select "Select an option Not Started In Progress Completed Expired Locked Withdrawn Voi…" at bounding box center [204, 167] width 106 height 22
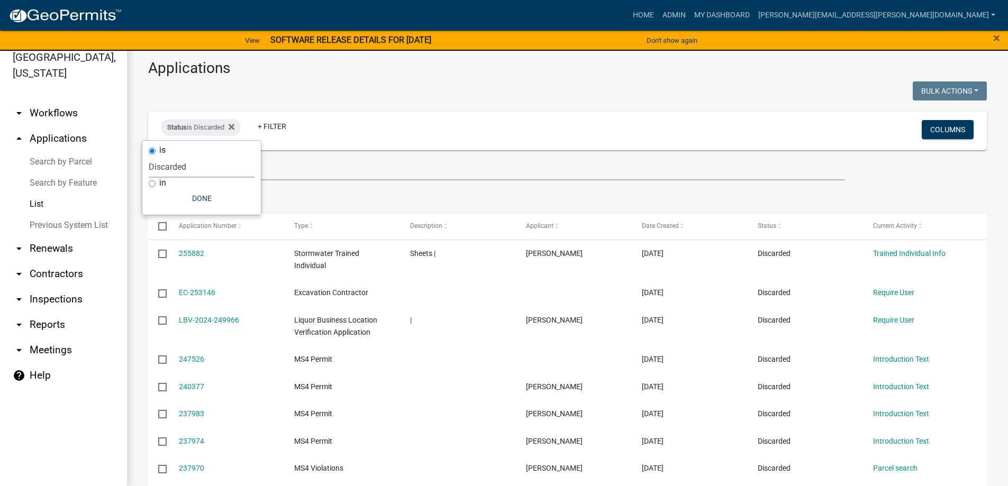
click at [171, 164] on select "Select an option Not Started In Progress Completed Expired Locked Withdrawn Voi…" at bounding box center [202, 167] width 106 height 22
click at [151, 156] on select "Select an option Not Started In Progress Completed Expired Locked Withdrawn Voi…" at bounding box center [202, 167] width 106 height 22
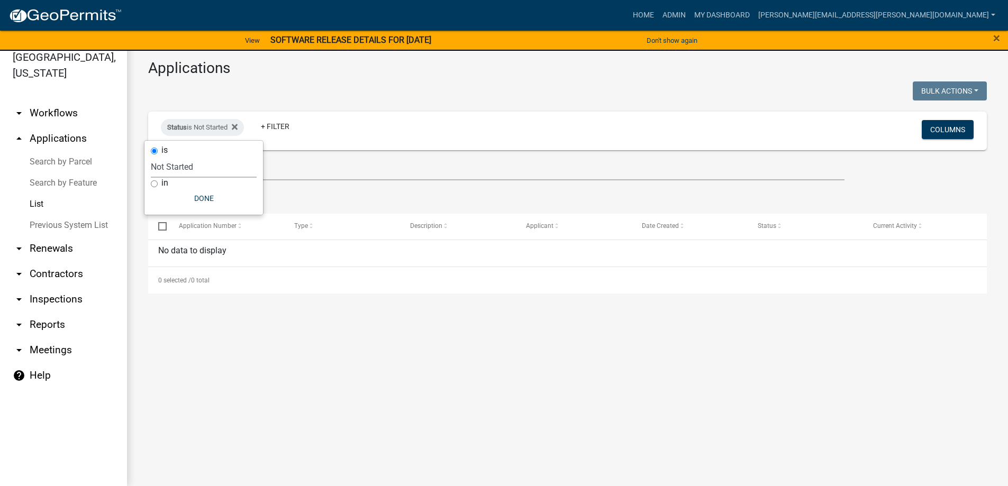
click at [188, 164] on select "Select an option Not Started In Progress Completed Expired Locked Withdrawn Voi…" at bounding box center [204, 167] width 106 height 22
click at [151, 156] on select "Select an option Not Started In Progress Completed Expired Locked Withdrawn Voi…" at bounding box center [204, 167] width 106 height 22
click at [156, 170] on select "Select an option Not Started In Progress Completed Expired Locked Withdrawn Voi…" at bounding box center [197, 167] width 106 height 22
click at [150, 156] on select "Select an option Not Started In Progress Completed Expired Locked Withdrawn Voi…" at bounding box center [197, 167] width 106 height 22
click at [161, 164] on select "Select an option Not Started In Progress Completed Expired Locked Withdrawn Voi…" at bounding box center [203, 167] width 106 height 22
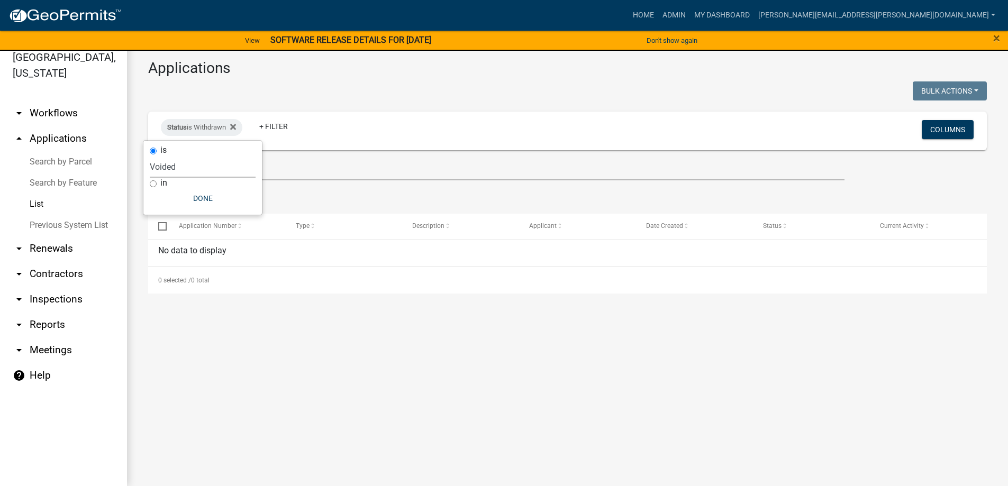
click at [150, 156] on select "Select an option Not Started In Progress Completed Expired Locked Withdrawn Voi…" at bounding box center [203, 167] width 106 height 22
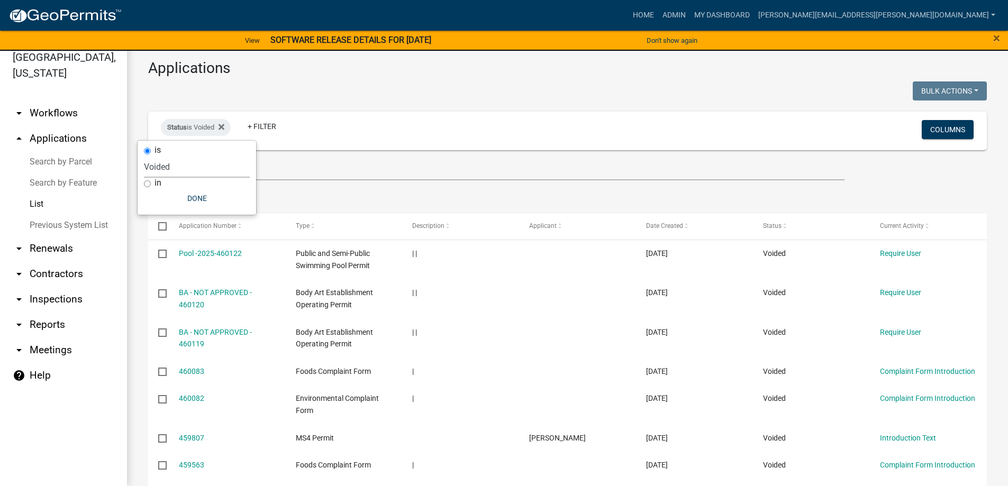
click at [173, 164] on select "Select an option Not Started In Progress Completed Expired Locked Withdrawn Voi…" at bounding box center [197, 167] width 106 height 22
select select "4"
click at [147, 156] on select "Select an option Not Started In Progress Completed Expired Locked Withdrawn Voi…" at bounding box center [197, 167] width 106 height 22
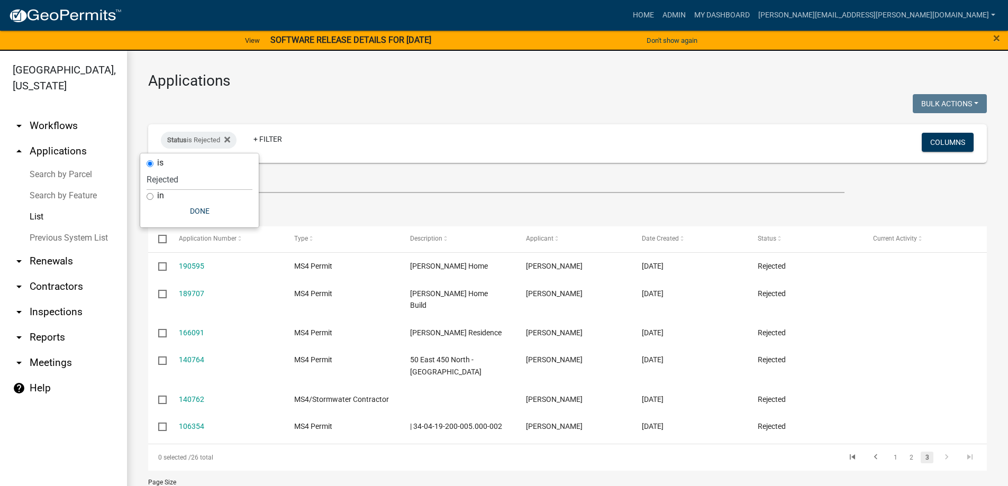
click at [44, 128] on link "arrow_drop_down Workflows" at bounding box center [63, 125] width 127 height 25
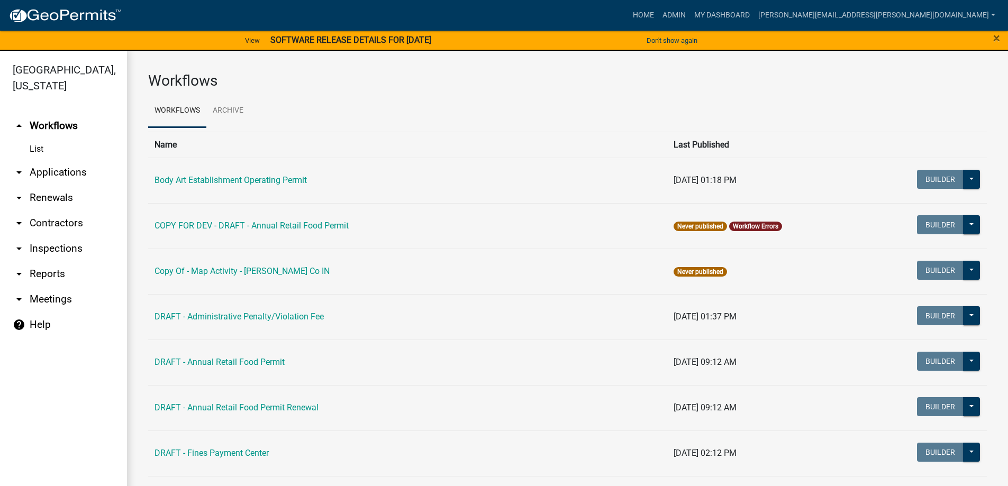
click at [41, 151] on link "List" at bounding box center [63, 149] width 127 height 21
click at [38, 170] on link "arrow_drop_down Applications" at bounding box center [63, 172] width 127 height 25
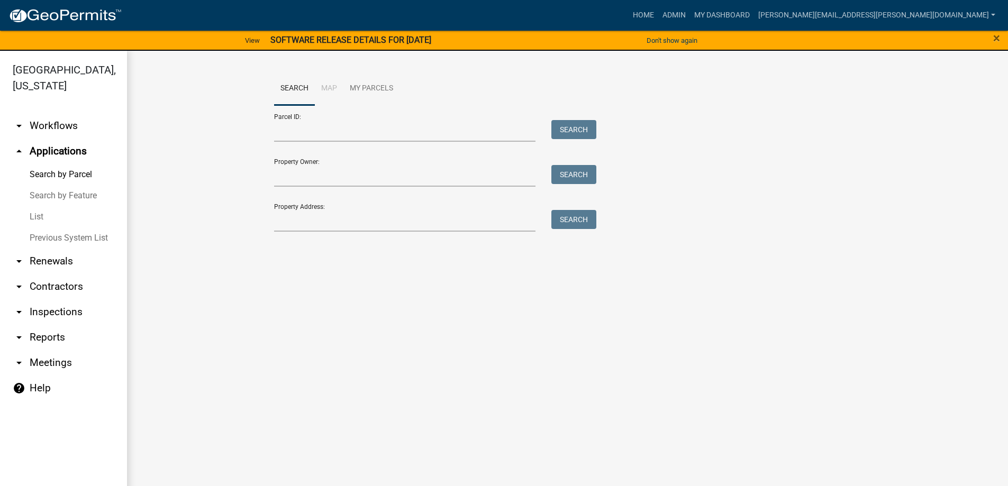
click at [39, 260] on link "arrow_drop_down Renewals" at bounding box center [63, 261] width 127 height 25
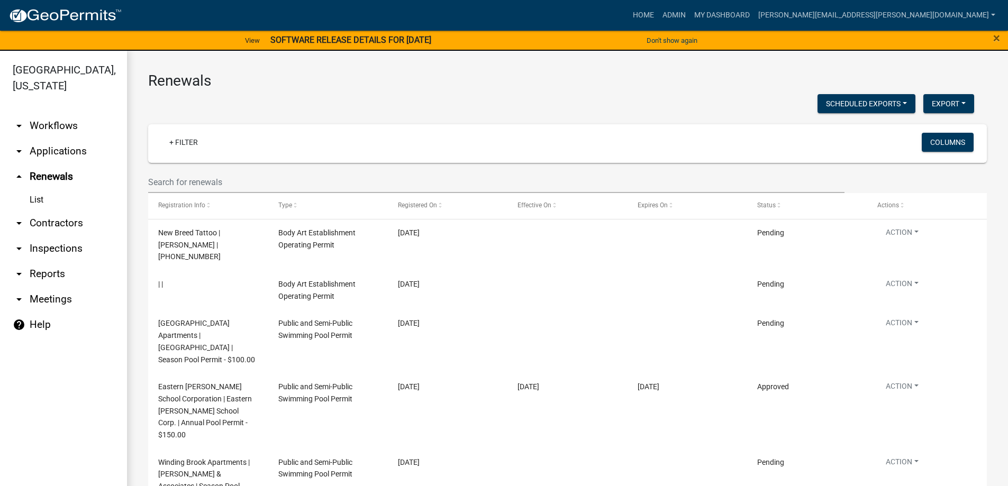
click at [40, 199] on link "List" at bounding box center [63, 199] width 127 height 21
click at [41, 225] on link "arrow_drop_down Contractors" at bounding box center [63, 223] width 127 height 25
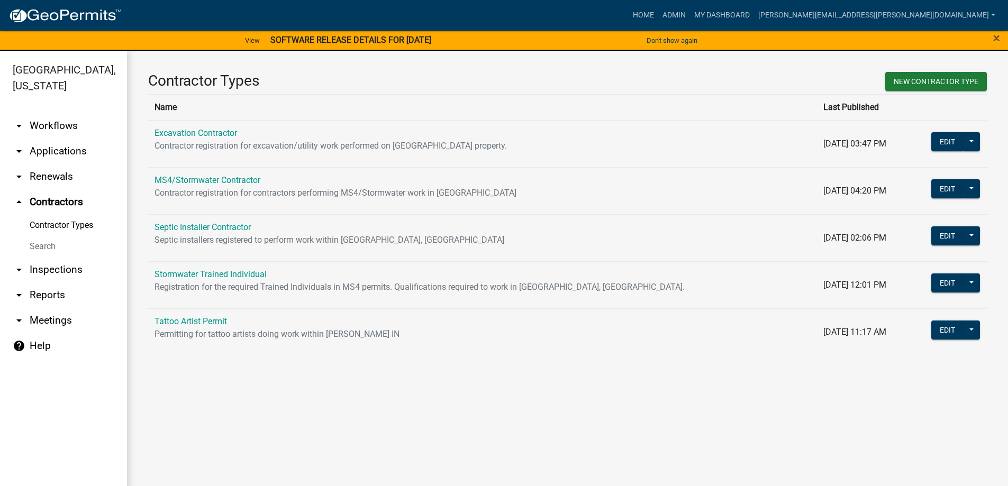
click at [40, 266] on link "arrow_drop_down Inspections" at bounding box center [63, 269] width 127 height 25
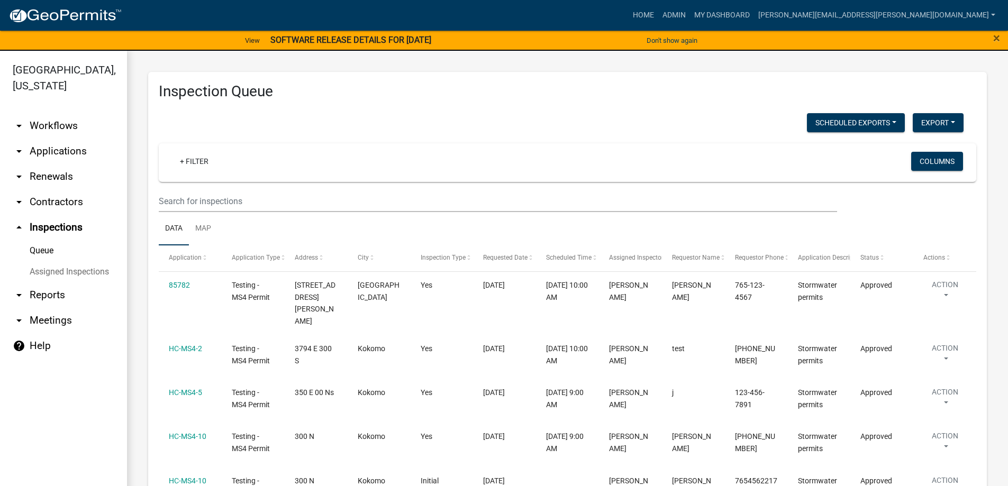
click at [42, 271] on link "Assigned Inspections" at bounding box center [63, 271] width 127 height 21
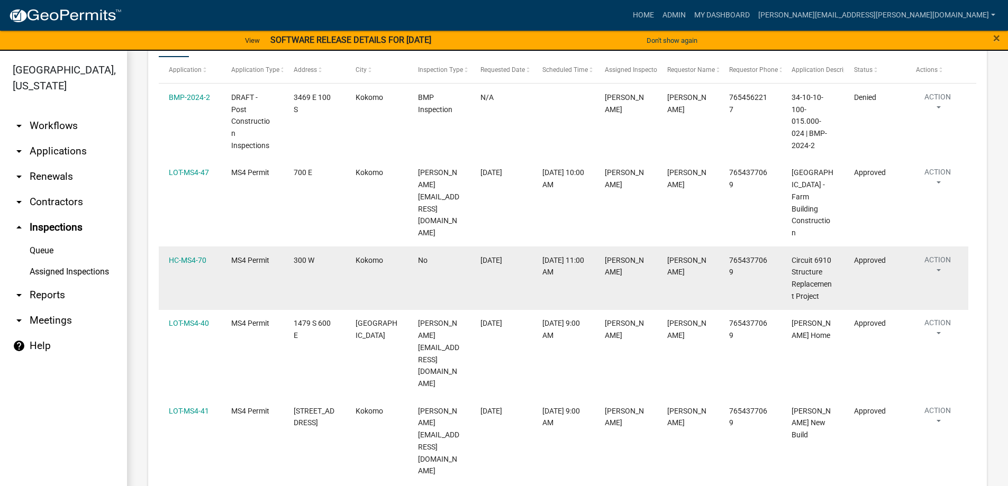
scroll to position [1323, 0]
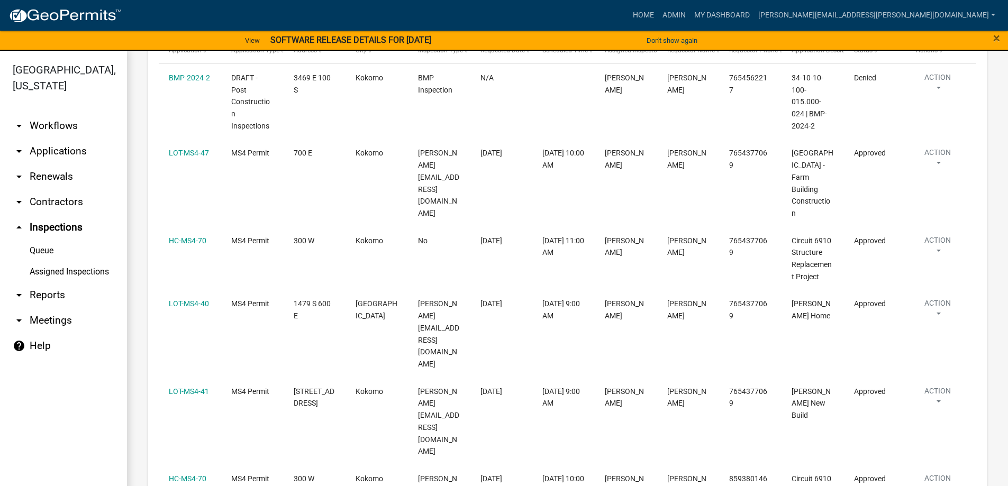
click at [59, 295] on link "arrow_drop_down Reports" at bounding box center [63, 295] width 127 height 25
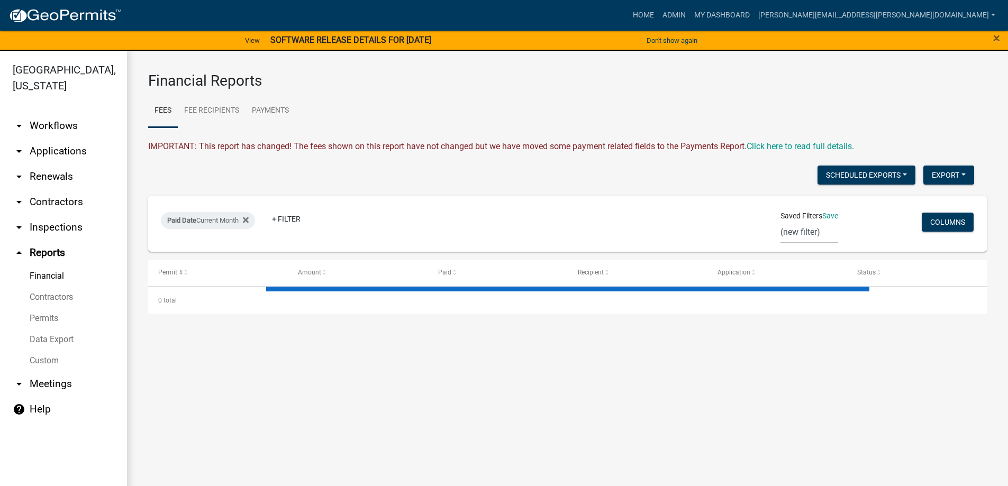
click at [47, 317] on link "Permits" at bounding box center [63, 318] width 127 height 21
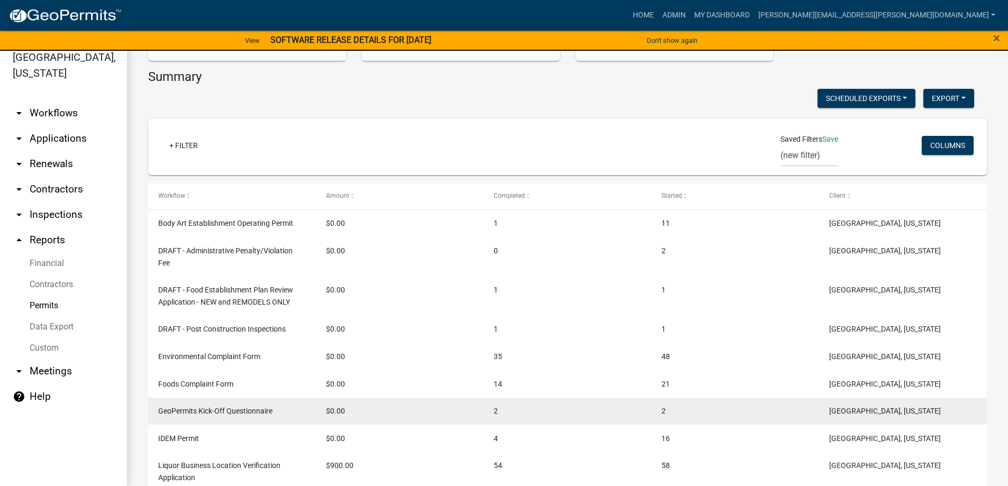
scroll to position [225, 0]
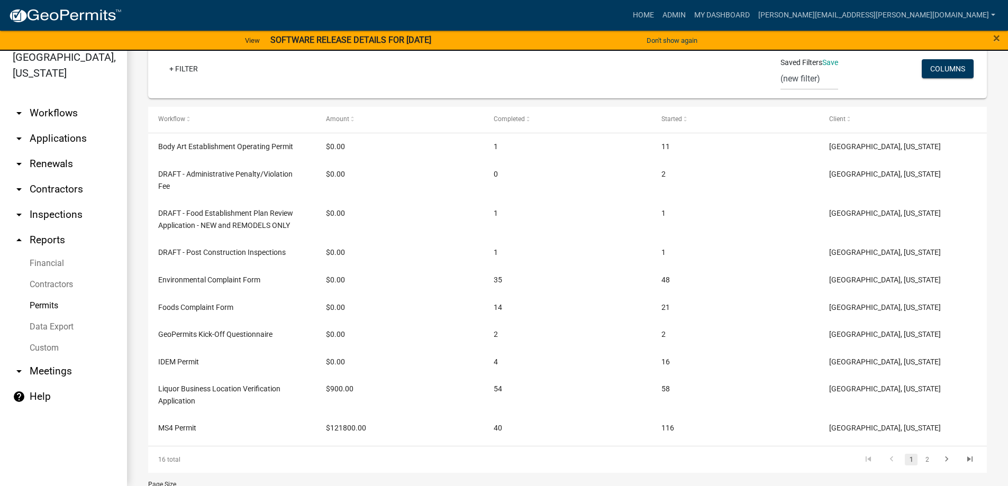
click at [43, 369] on link "arrow_drop_down Meetings" at bounding box center [63, 371] width 127 height 25
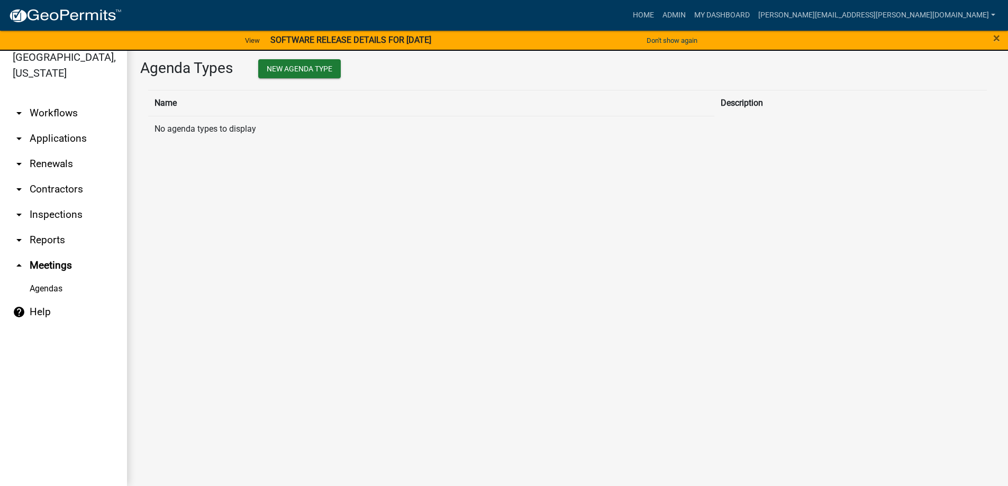
click at [42, 162] on link "arrow_drop_down Renewals" at bounding box center [63, 163] width 127 height 25
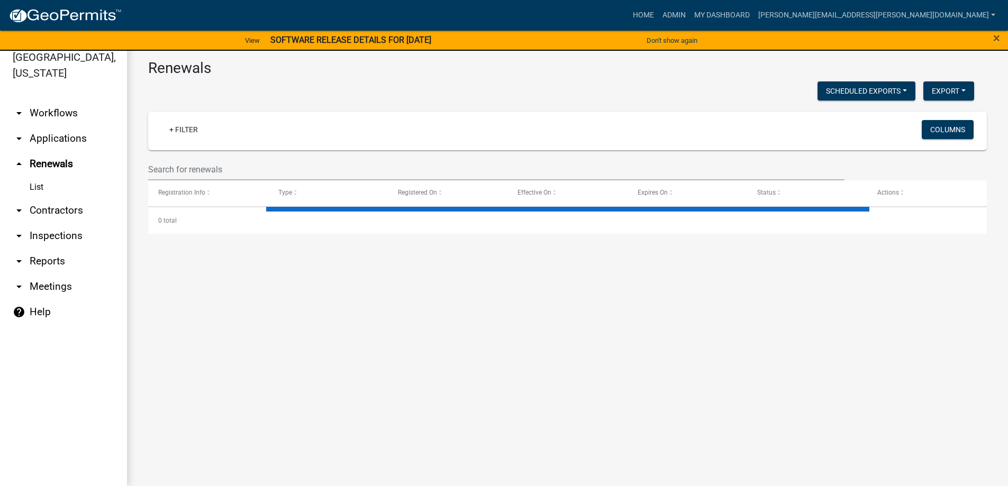
click at [47, 139] on link "arrow_drop_down Applications" at bounding box center [63, 138] width 127 height 25
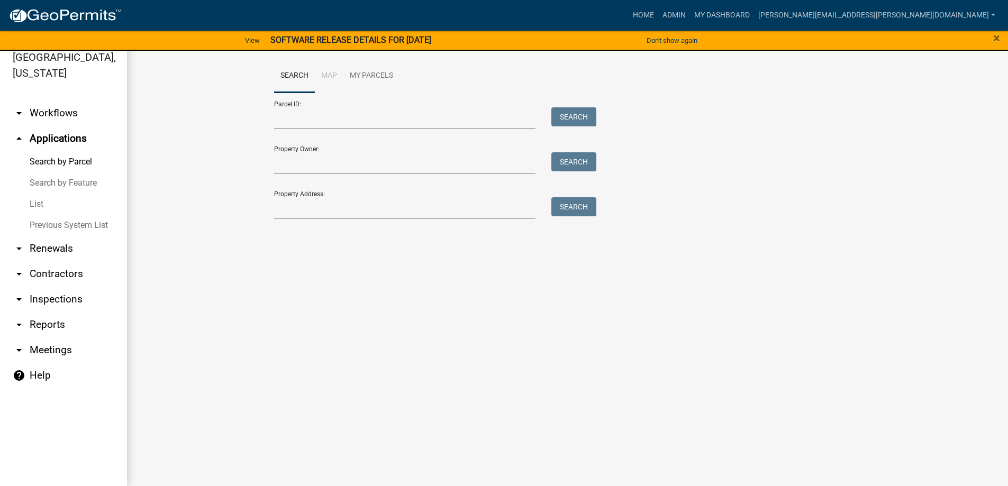
click at [35, 202] on link "List" at bounding box center [63, 204] width 127 height 21
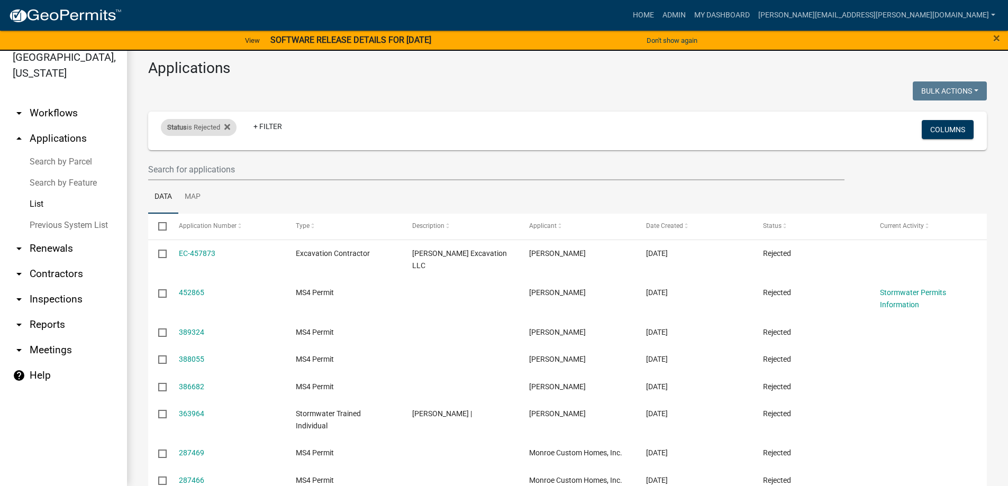
click at [186, 125] on span "Status" at bounding box center [177, 127] width 20 height 8
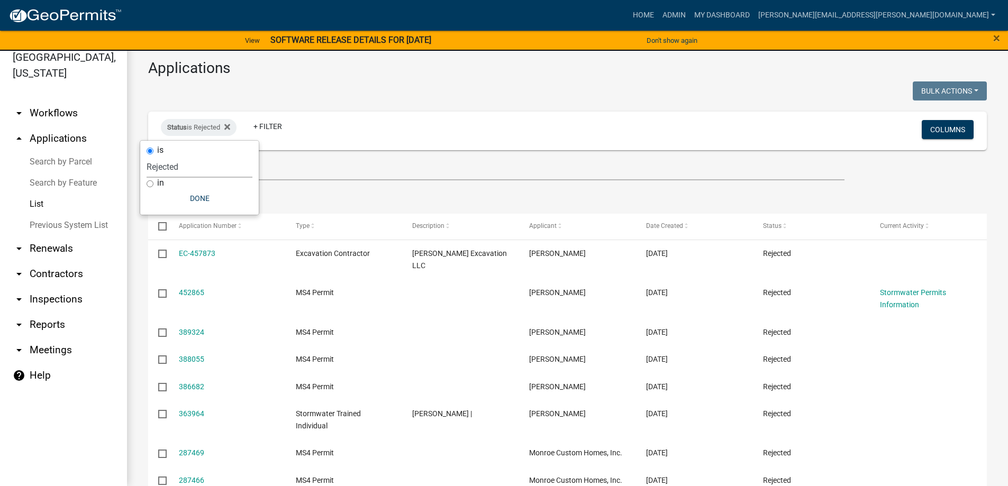
click at [168, 166] on select "Select an option Not Started In Progress Completed Expired Locked Withdrawn Voi…" at bounding box center [200, 167] width 106 height 22
select select "2"
click at [150, 156] on select "Select an option Not Started In Progress Completed Expired Locked Withdrawn Voi…" at bounding box center [200, 167] width 106 height 22
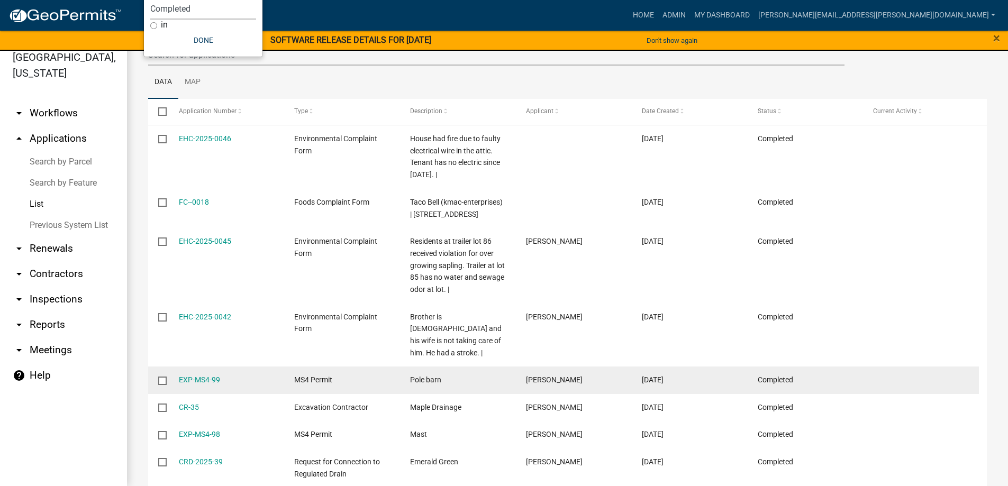
scroll to position [159, 0]
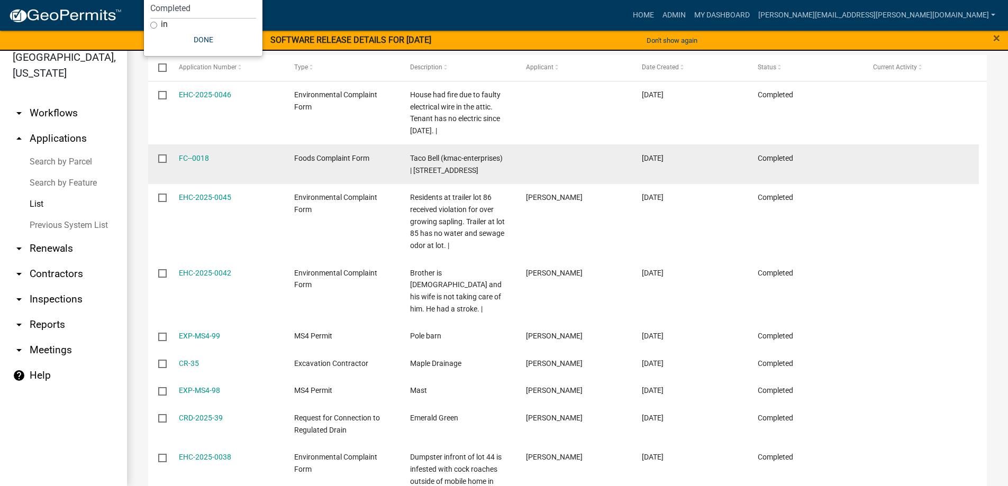
click at [161, 157] on input "checkbox" at bounding box center [161, 158] width 7 height 7
checkbox input "true"
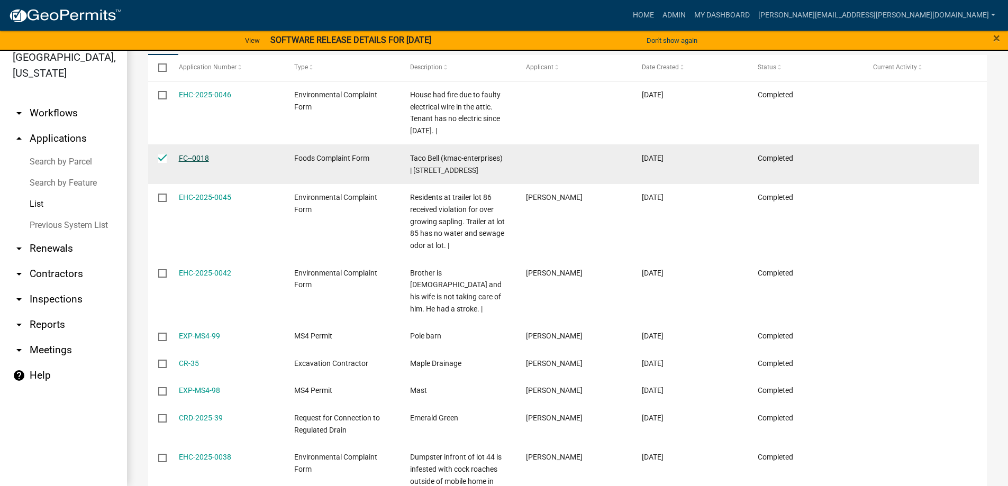
click at [204, 162] on link "FC--0018" at bounding box center [194, 158] width 30 height 8
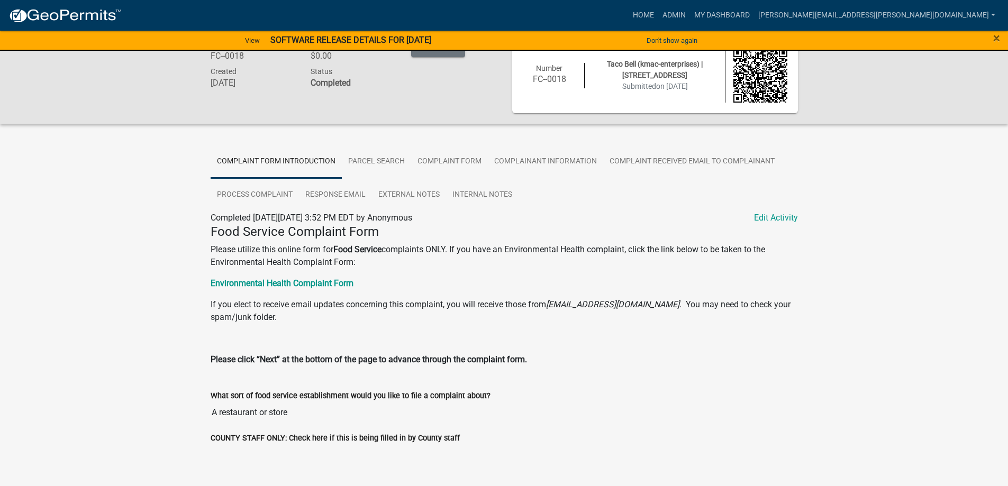
scroll to position [34, 0]
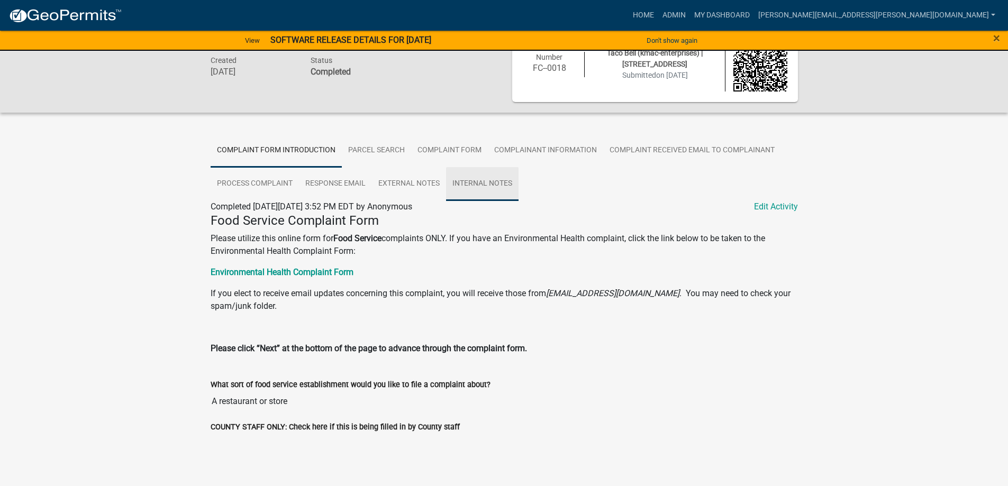
click at [462, 182] on link "Internal Notes" at bounding box center [482, 184] width 73 height 34
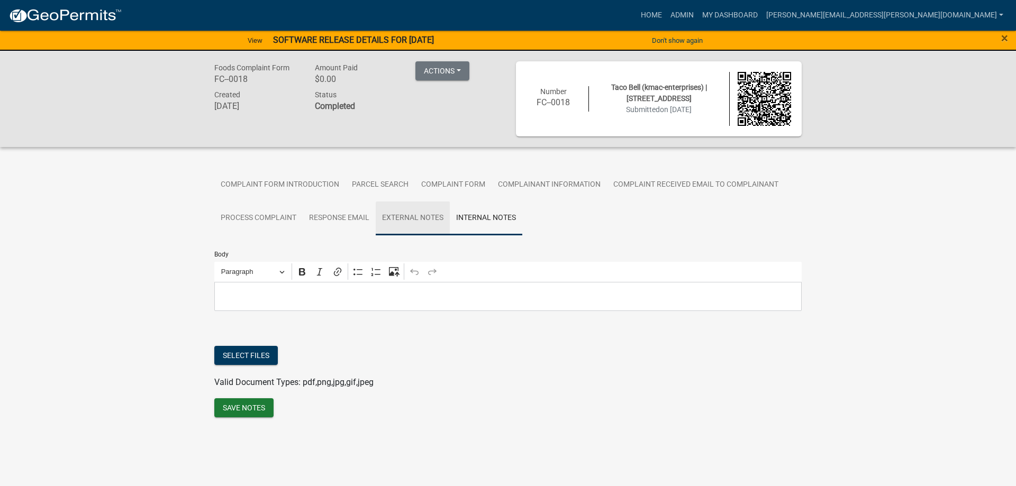
click at [413, 215] on link "External Notes" at bounding box center [413, 219] width 74 height 34
click at [267, 218] on link "Process Complaint" at bounding box center [258, 219] width 88 height 34
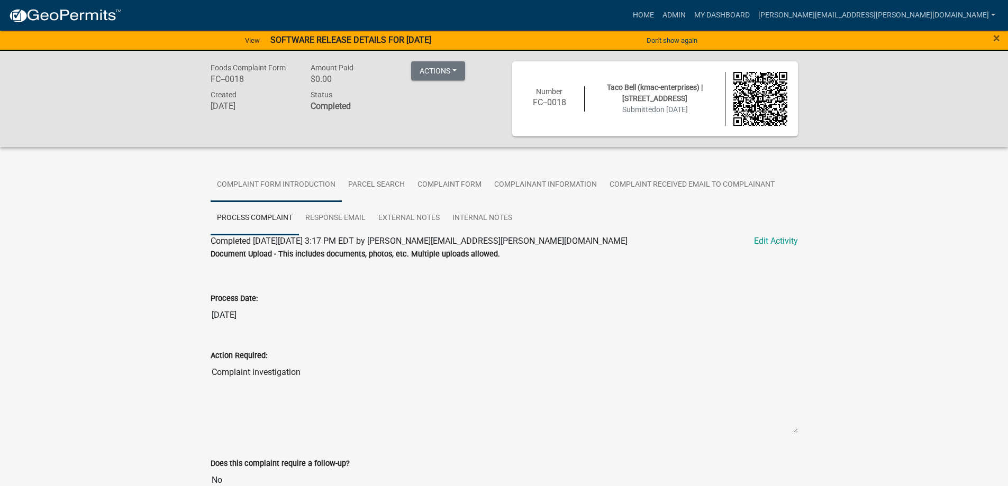
click at [267, 185] on link "Complaint Form Introduction" at bounding box center [276, 185] width 131 height 34
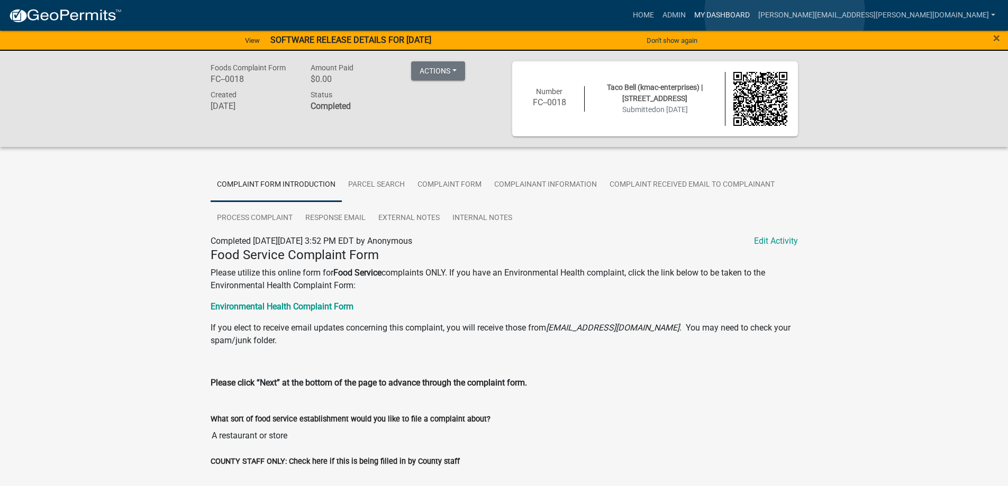
click at [754, 14] on link "My Dashboard" at bounding box center [722, 15] width 64 height 20
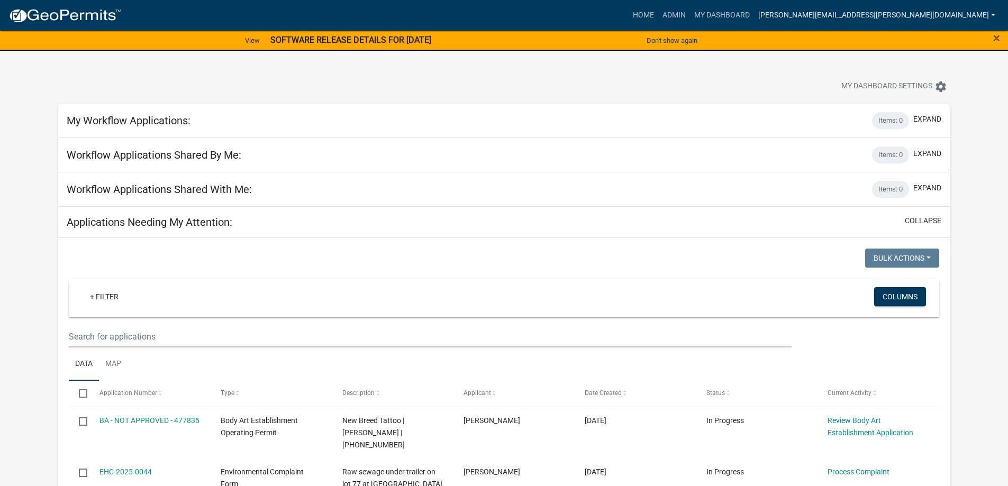
click at [895, 16] on link "[PERSON_NAME][EMAIL_ADDRESS][PERSON_NAME][DOMAIN_NAME]" at bounding box center [877, 15] width 246 height 20
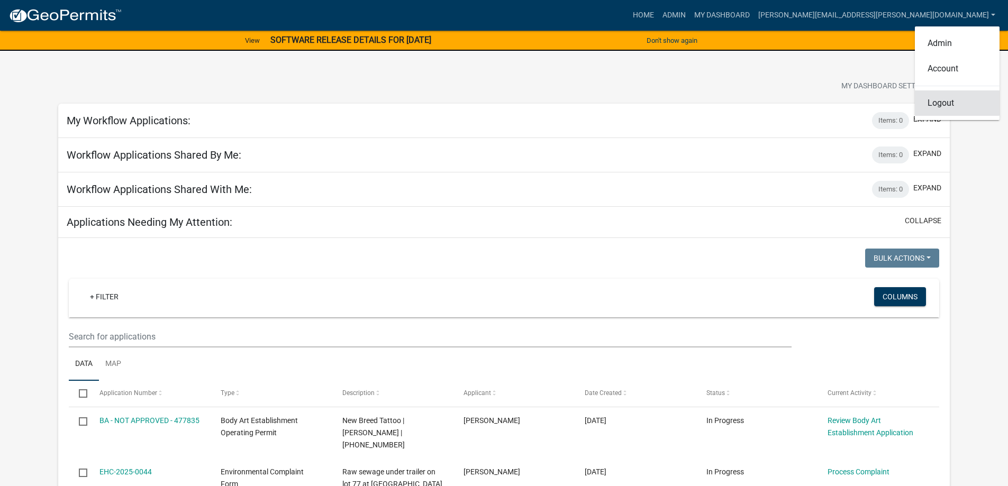
click at [951, 104] on link "Logout" at bounding box center [957, 102] width 85 height 25
